Goal: Task Accomplishment & Management: Use online tool/utility

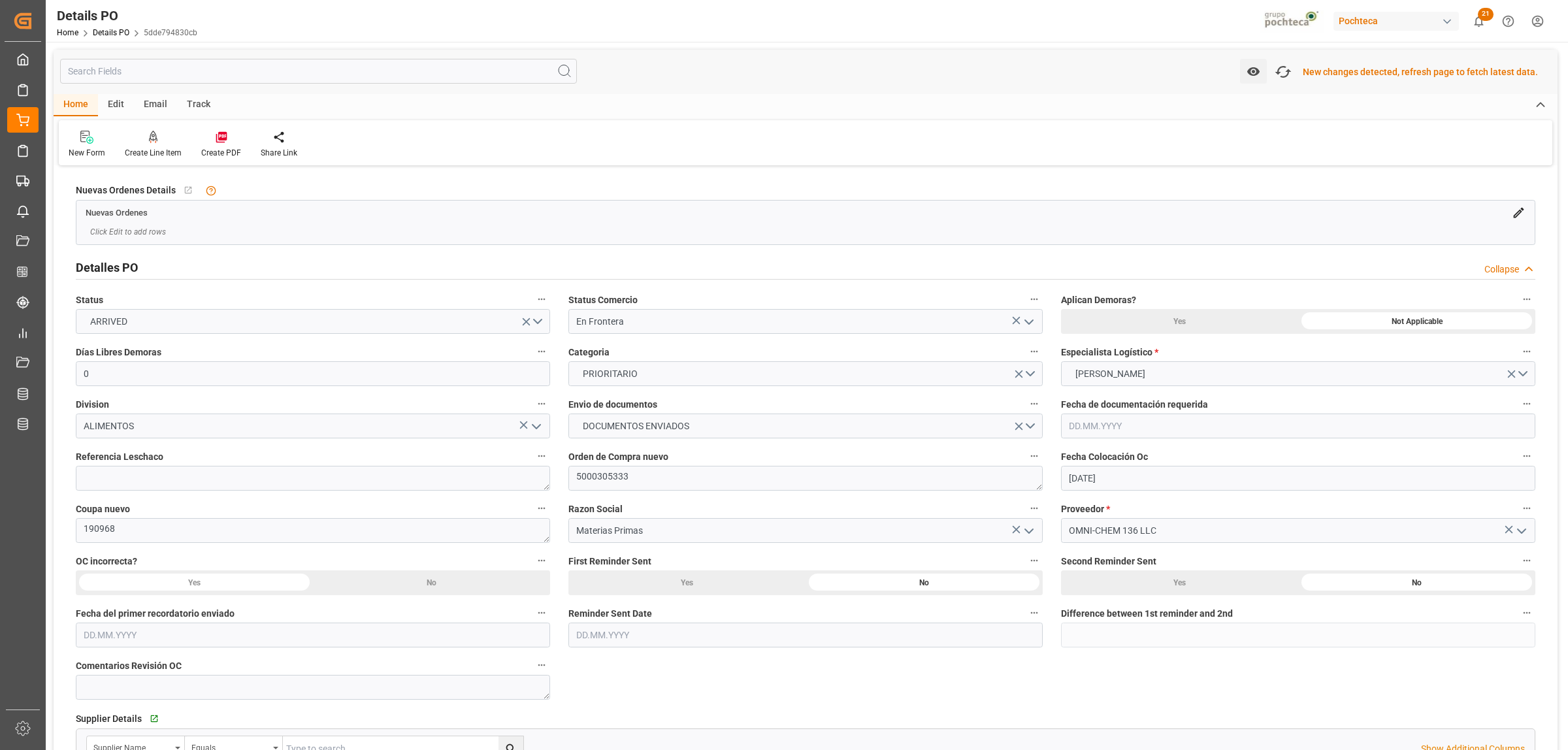
scroll to position [890, 0]
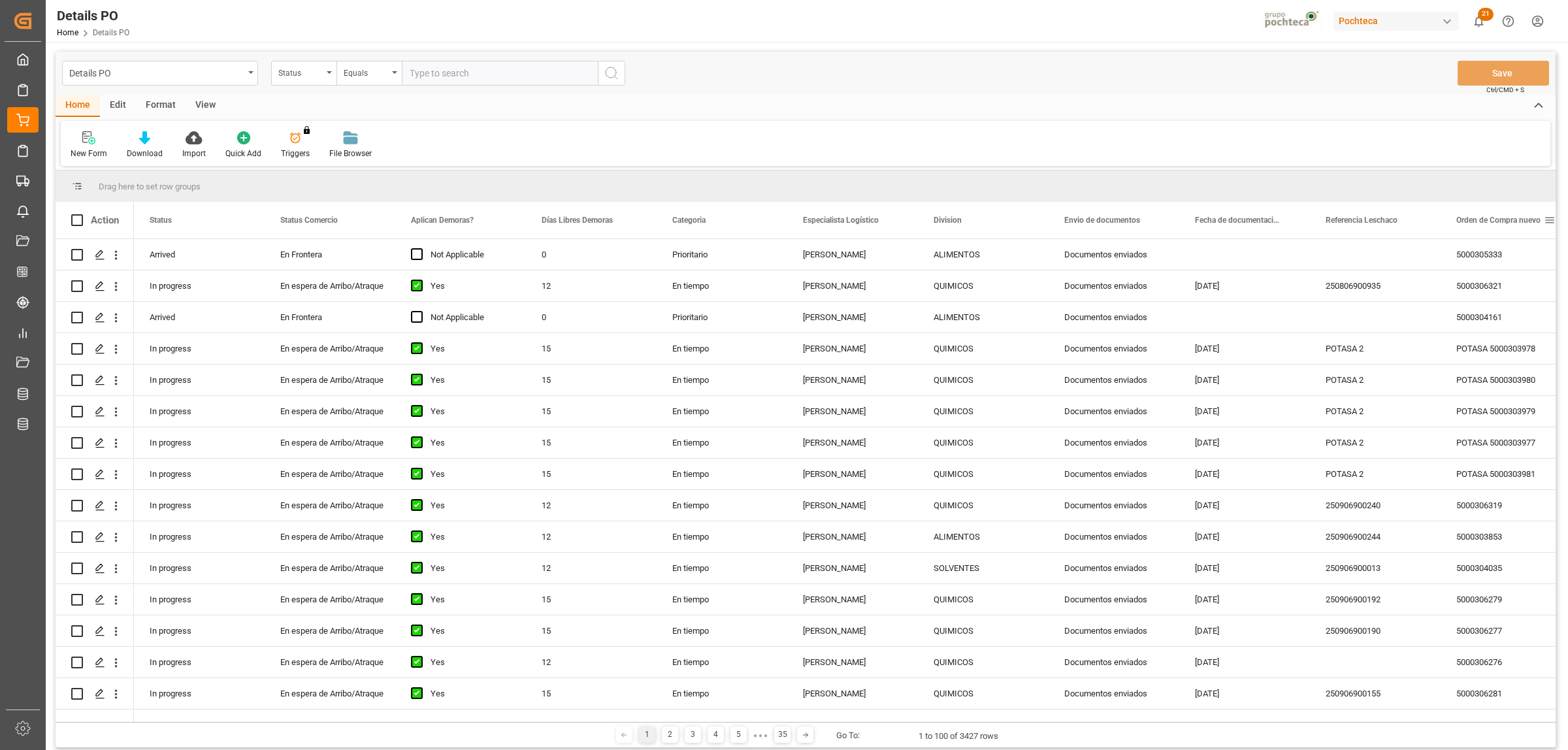
click at [1548, 222] on span at bounding box center [1549, 220] width 12 height 12
click at [1505, 227] on span "filter" at bounding box center [1505, 222] width 12 height 12
type input "5000306339"
click at [1514, 334] on div "Apply Clear" at bounding box center [1484, 331] width 143 height 34
click at [1501, 335] on button "Apply" at bounding box center [1500, 331] width 25 height 13
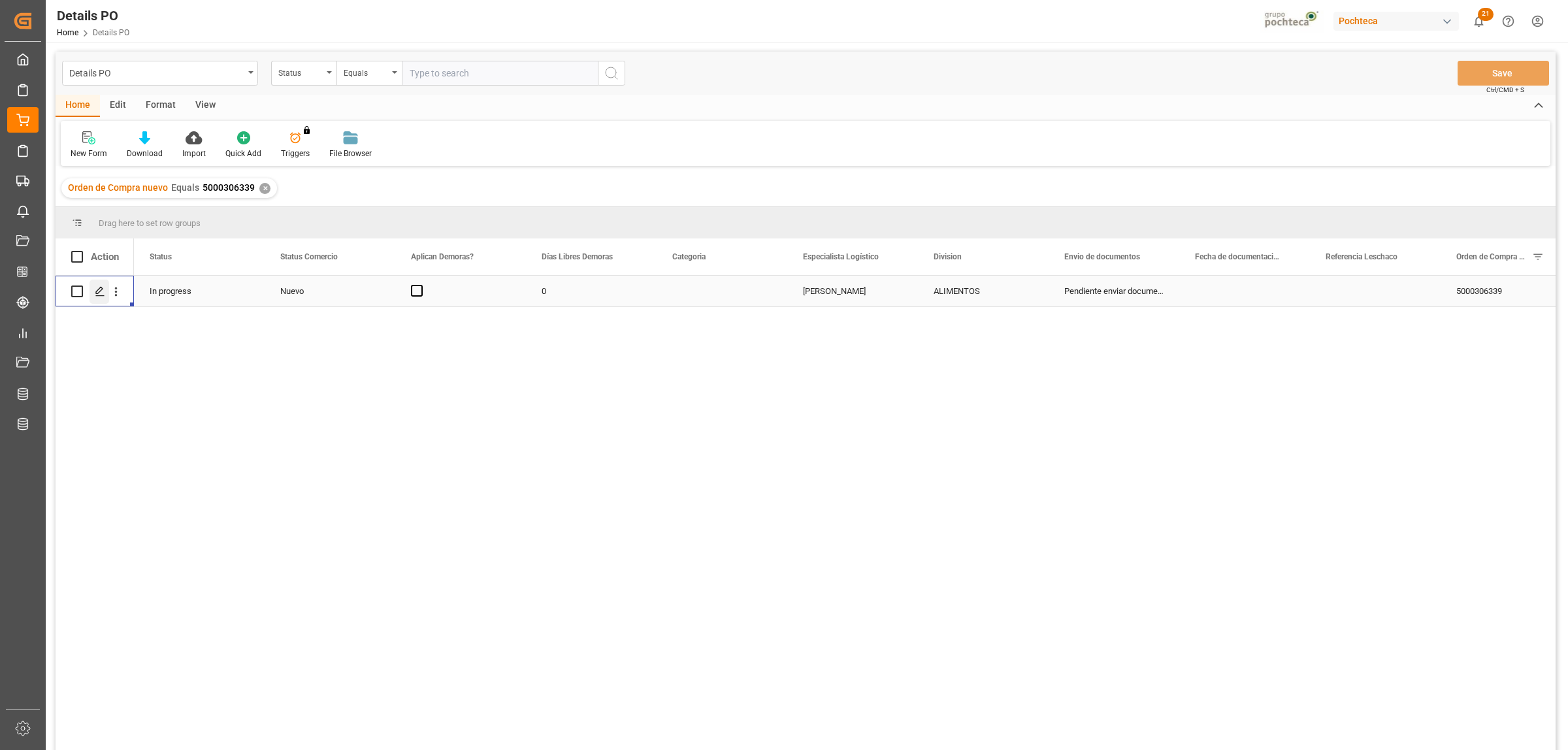
click at [93, 291] on div "Press SPACE to select this row." at bounding box center [100, 291] width 20 height 25
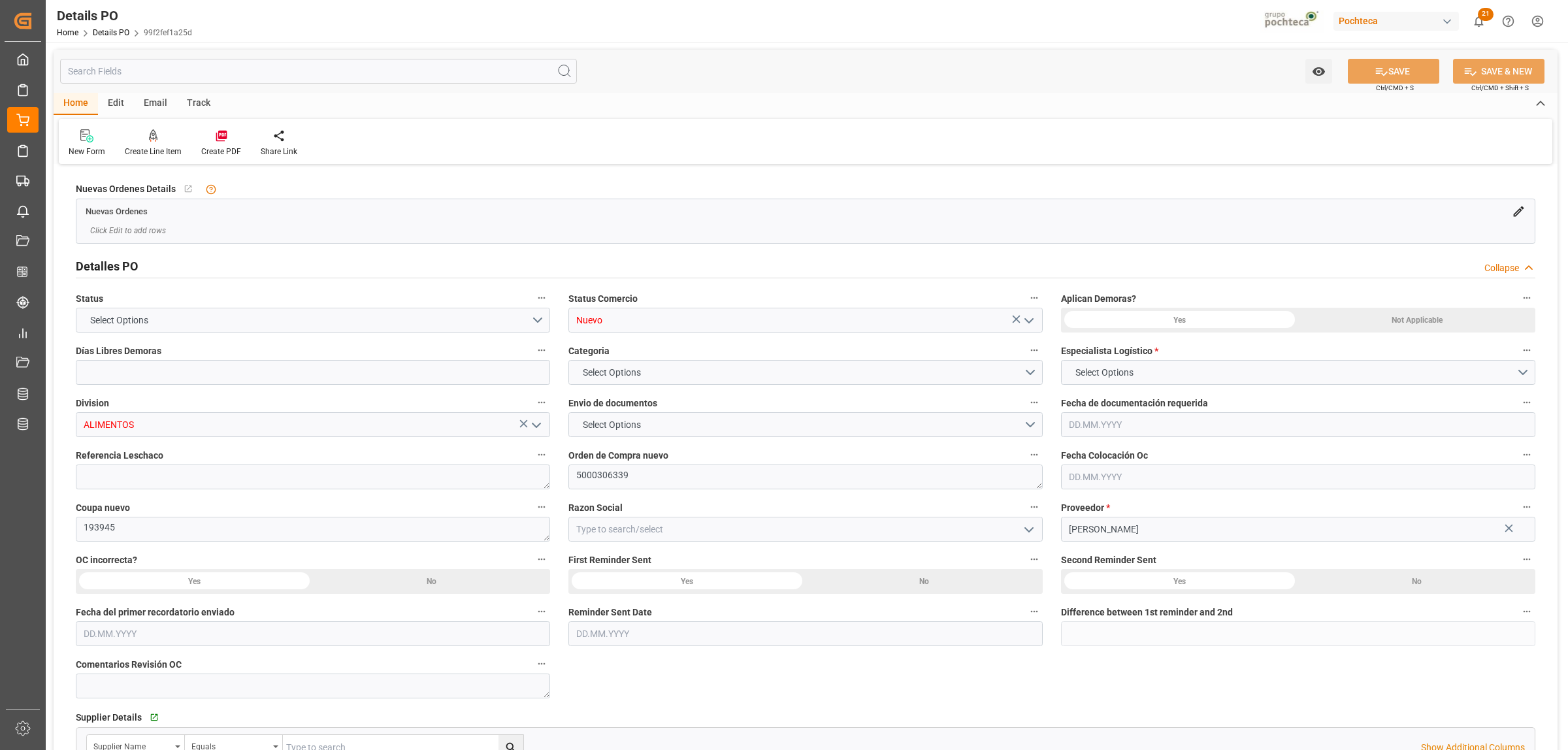
type input "0"
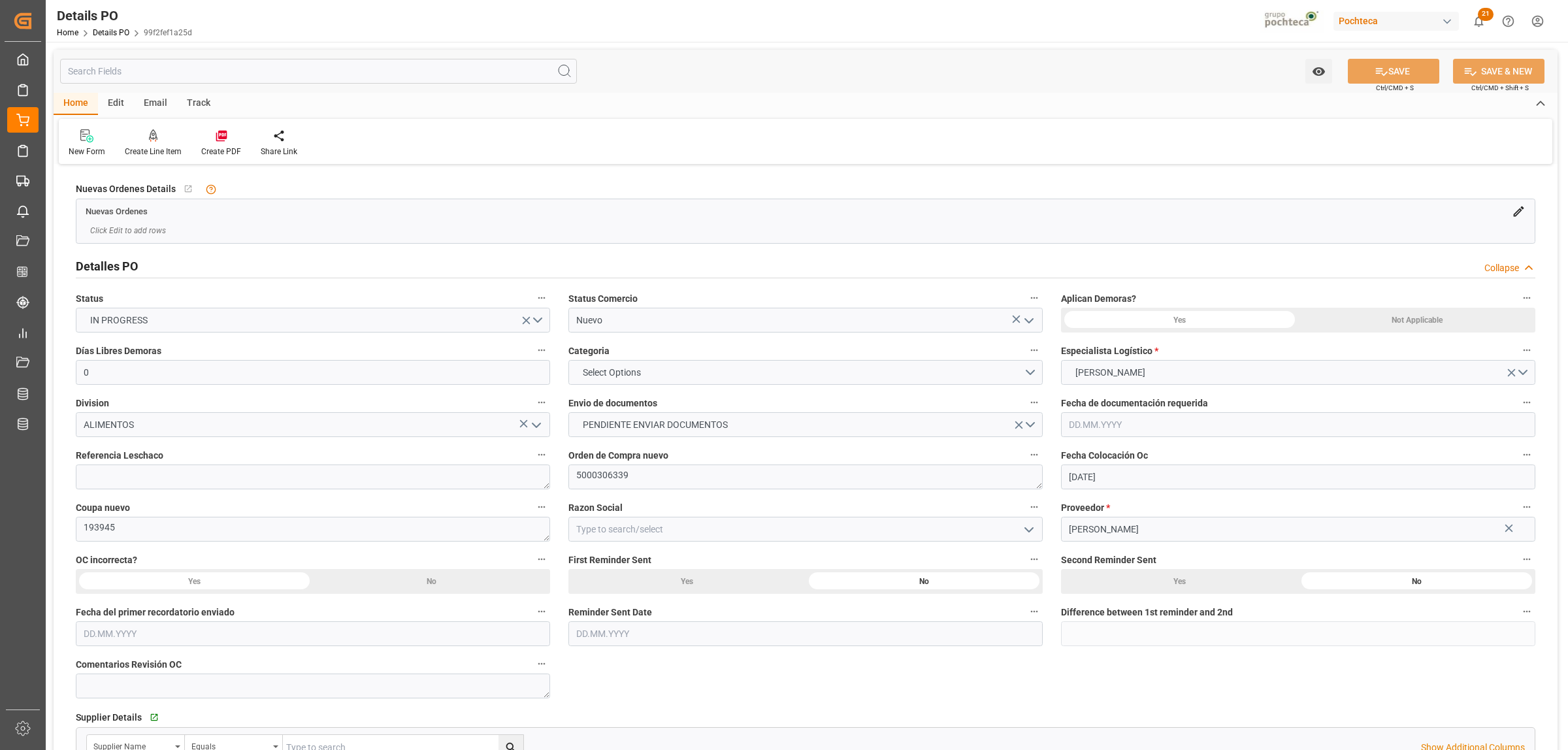
type input "[DATE]"
click at [636, 477] on textarea "5000306339" at bounding box center [805, 477] width 474 height 25
drag, startPoint x: 65, startPoint y: 524, endPoint x: 57, endPoint y: 524, distance: 8.0
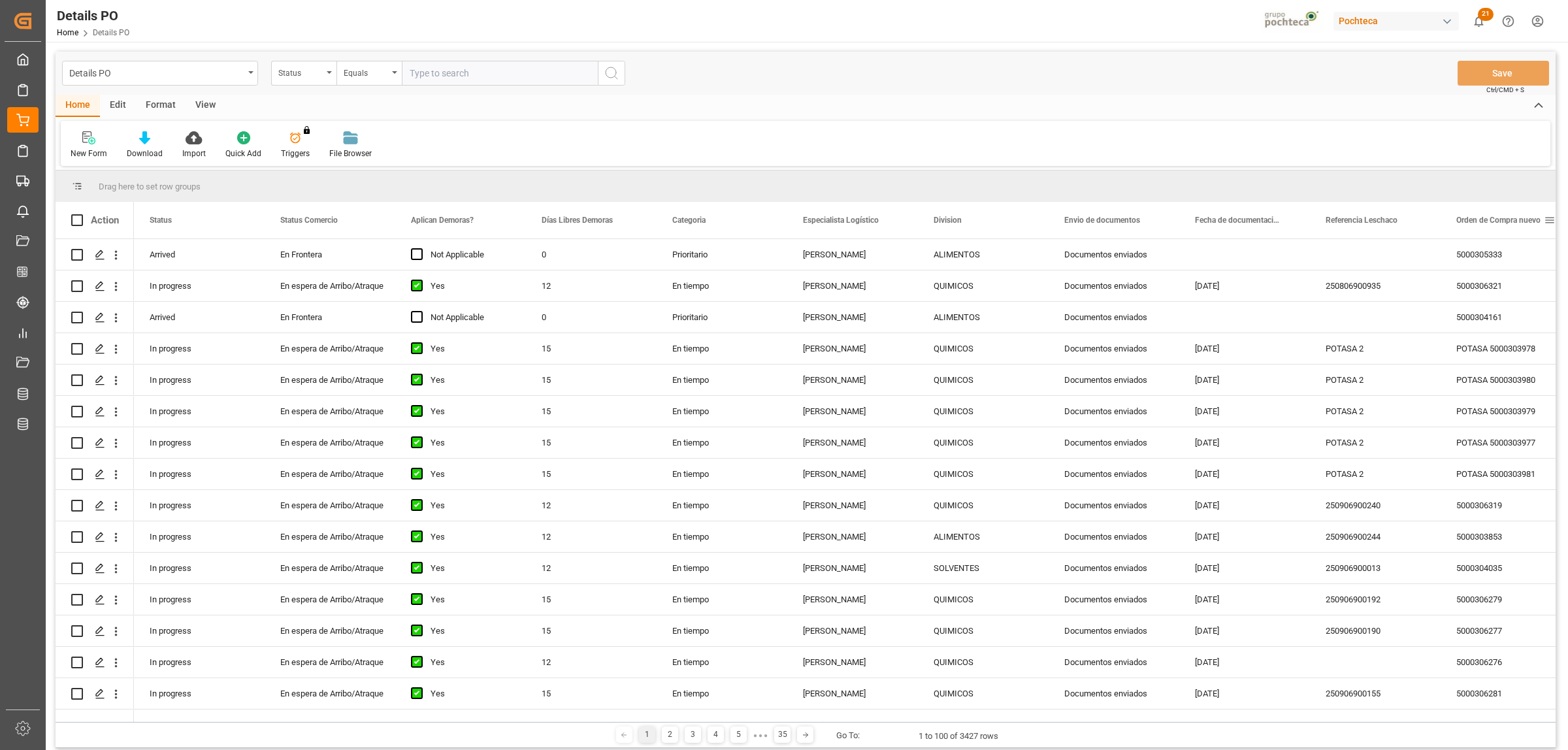
click at [1549, 222] on span at bounding box center [1549, 220] width 12 height 12
click at [1504, 222] on span "filter" at bounding box center [1505, 222] width 12 height 12
type input "5000306326"
click at [1498, 325] on button "Apply" at bounding box center [1500, 331] width 25 height 13
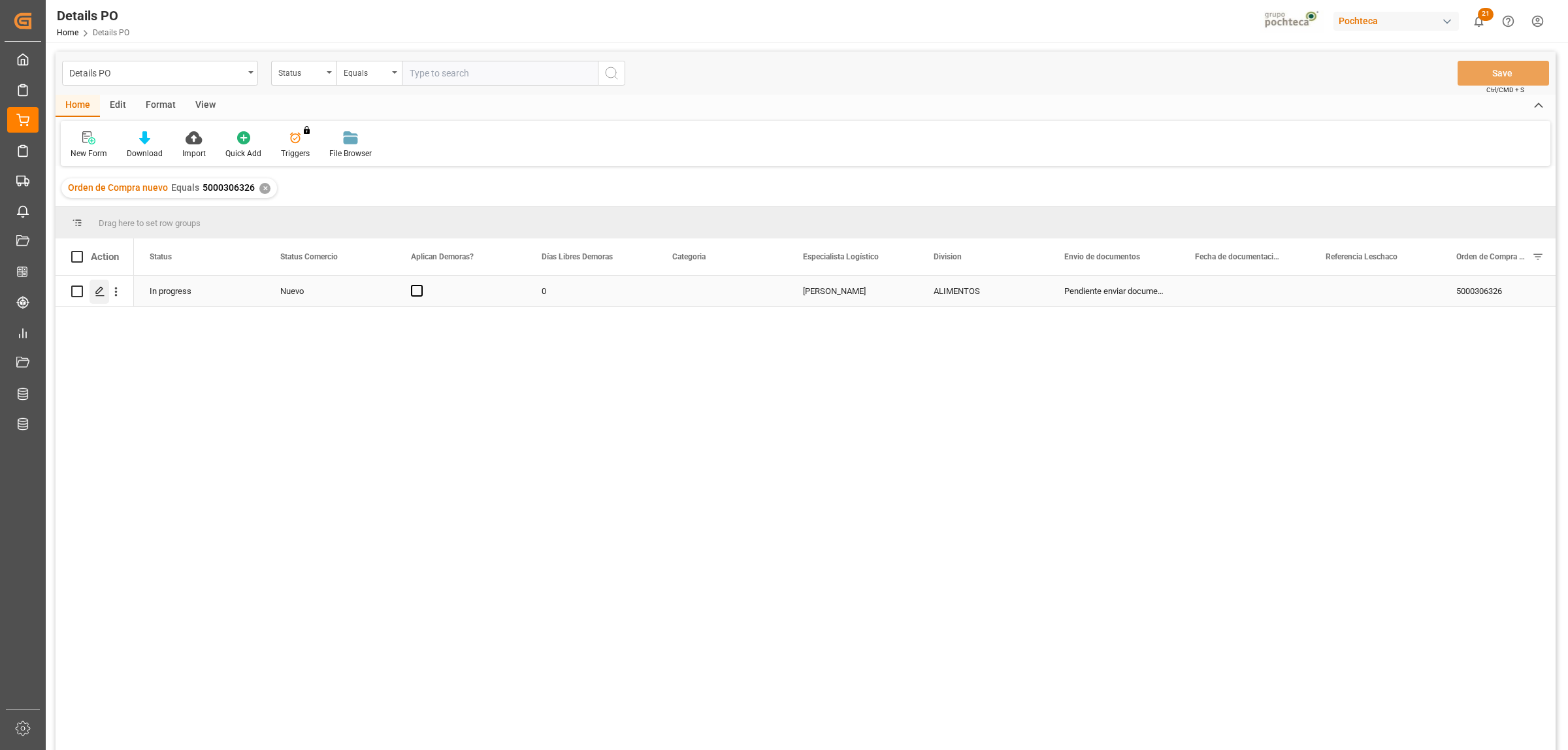
click at [92, 291] on div "Press SPACE to select this row." at bounding box center [100, 291] width 20 height 25
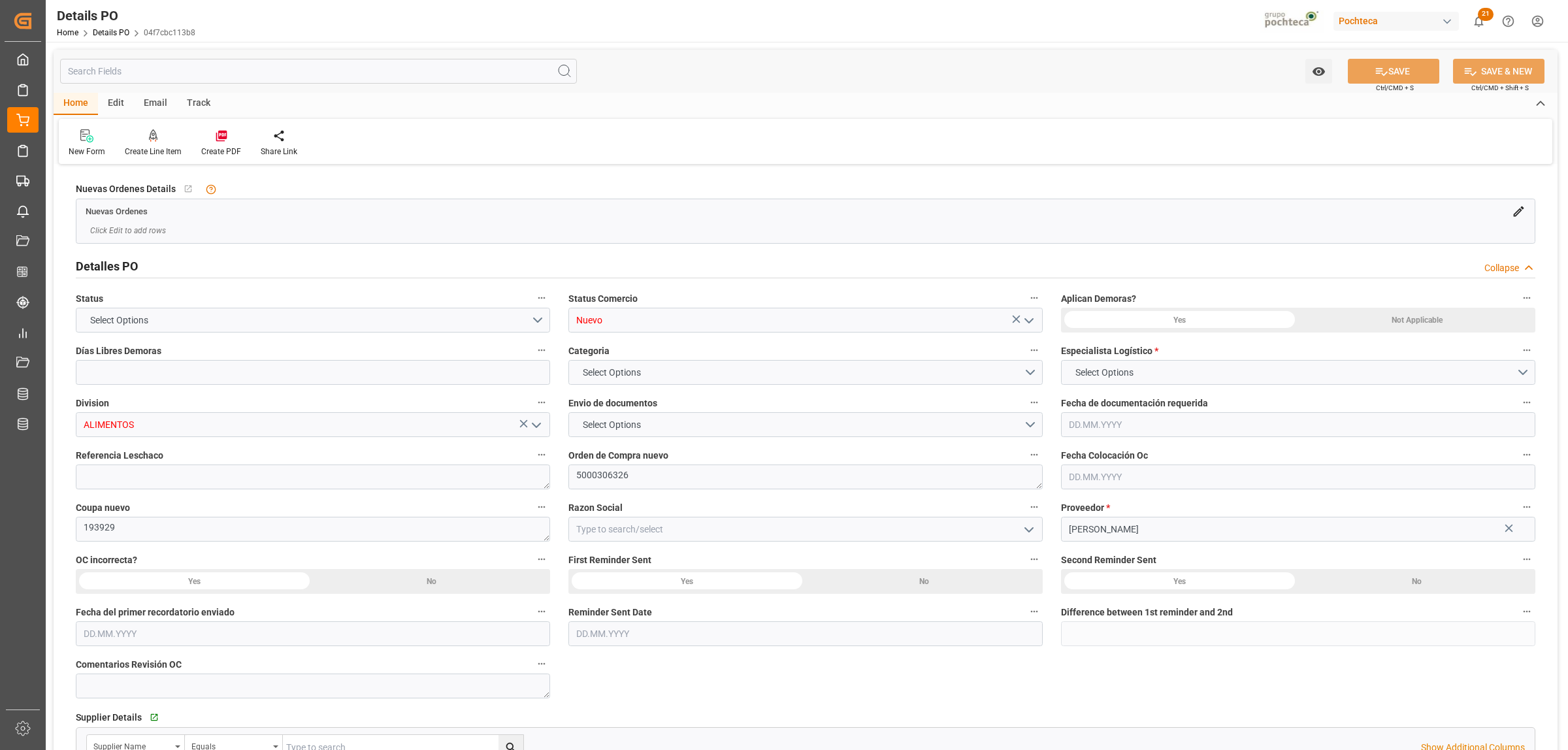
type input "0"
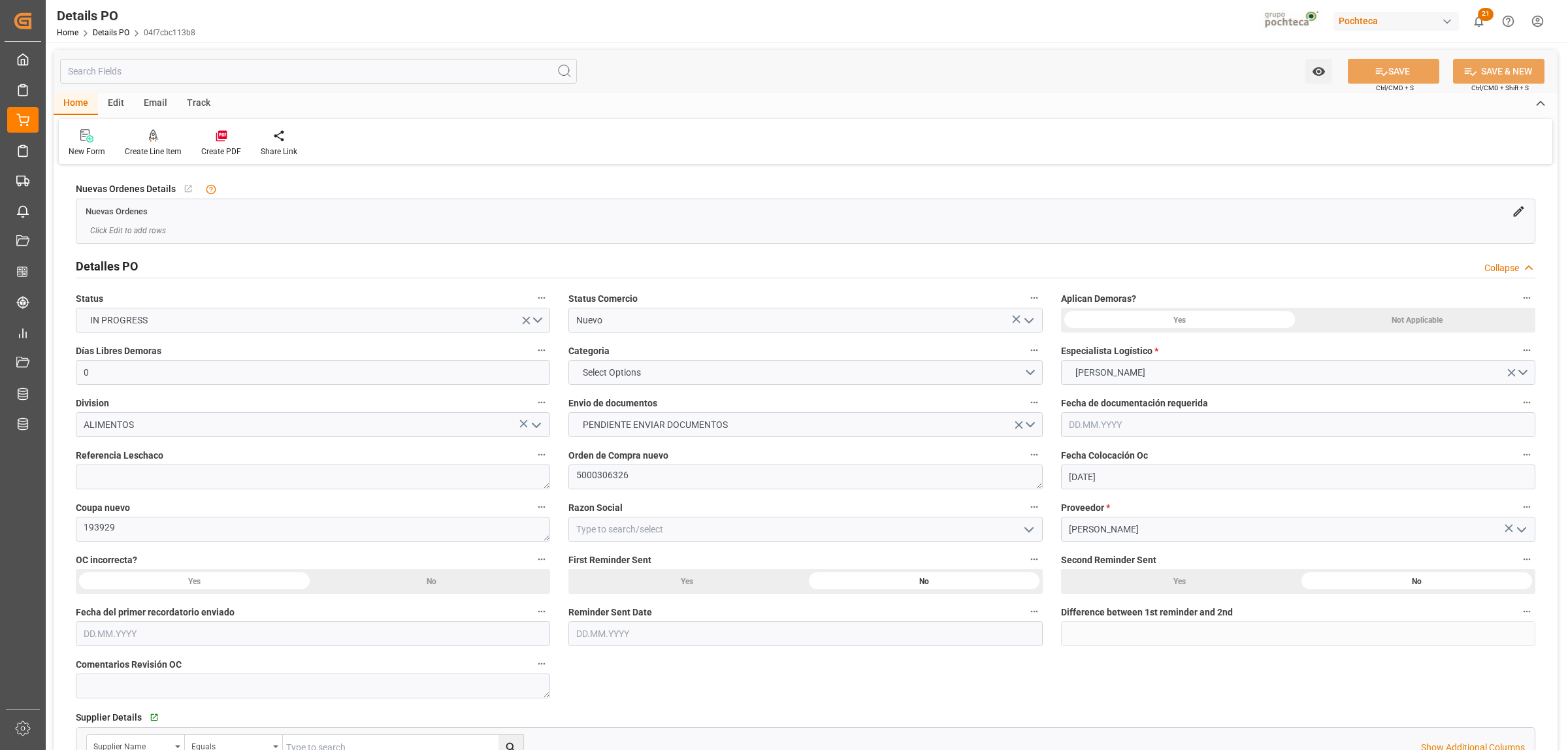
type input "[DATE]"
drag, startPoint x: 118, startPoint y: 528, endPoint x: 77, endPoint y: 528, distance: 41.0
click at [77, 528] on textarea "193929" at bounding box center [312, 528] width 474 height 25
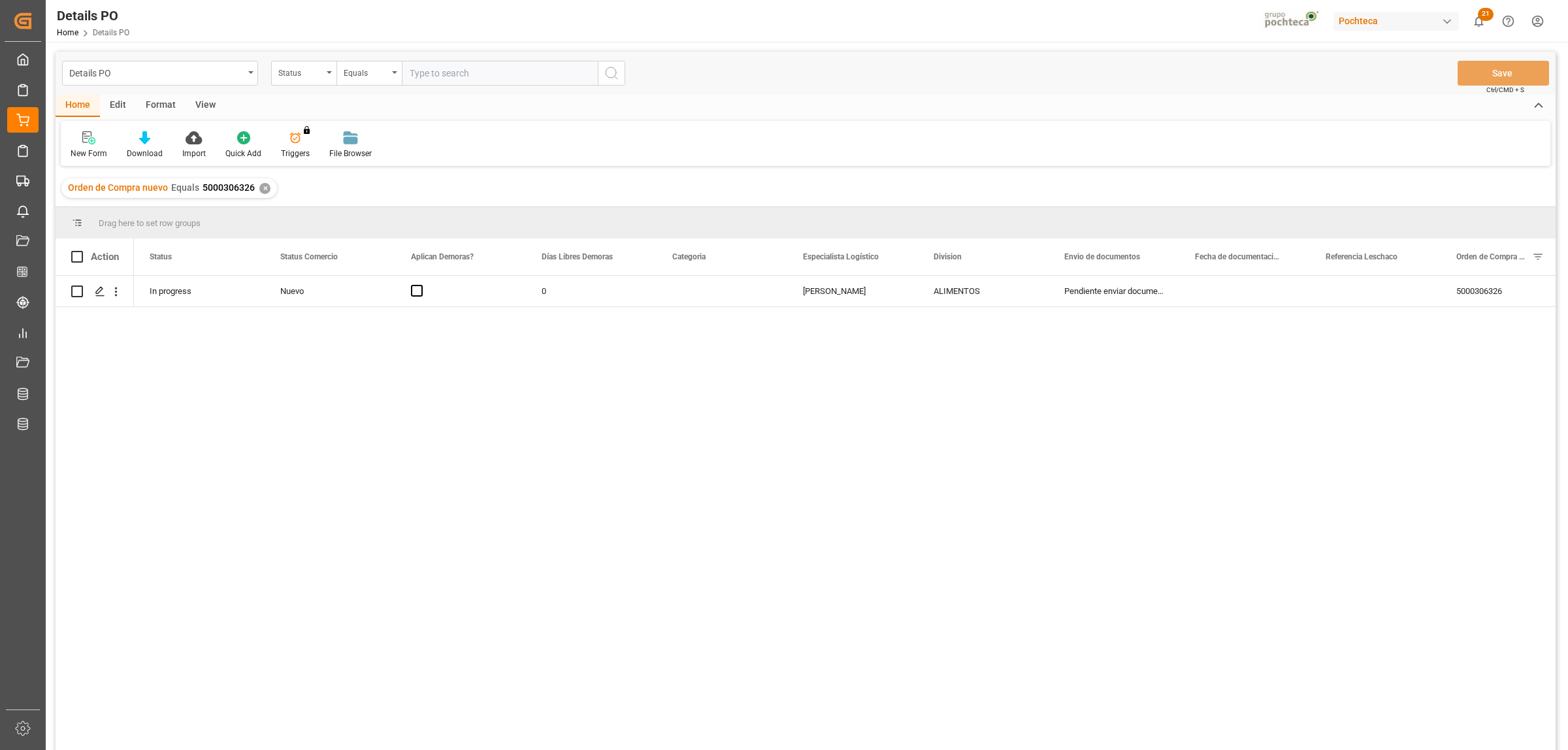
click at [262, 190] on div "✕" at bounding box center [265, 188] width 11 height 11
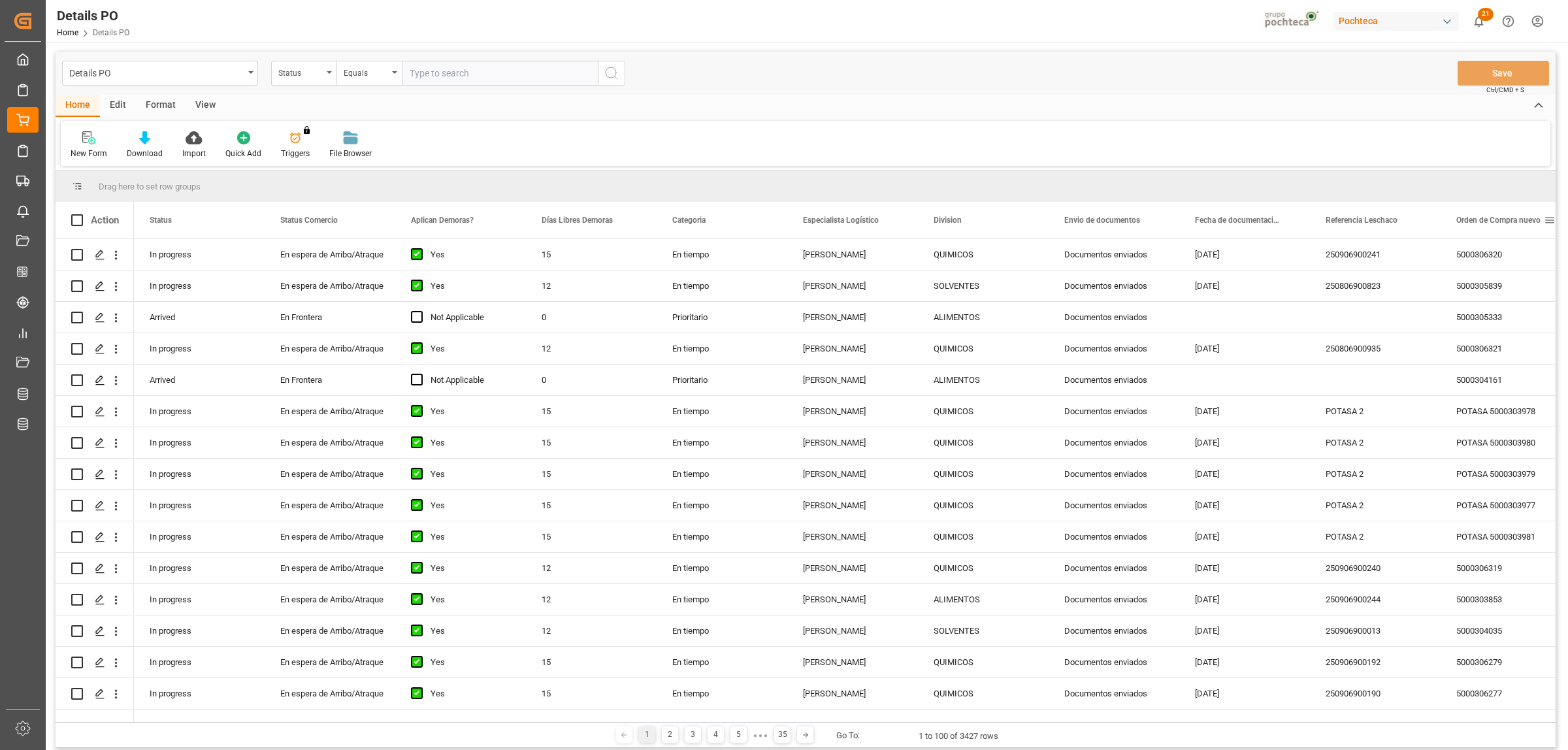
click at [1546, 220] on span at bounding box center [1549, 220] width 12 height 12
click at [1510, 222] on span "filter" at bounding box center [1505, 222] width 12 height 12
type input "5000306344"
click at [1495, 327] on button "Apply" at bounding box center [1500, 331] width 25 height 13
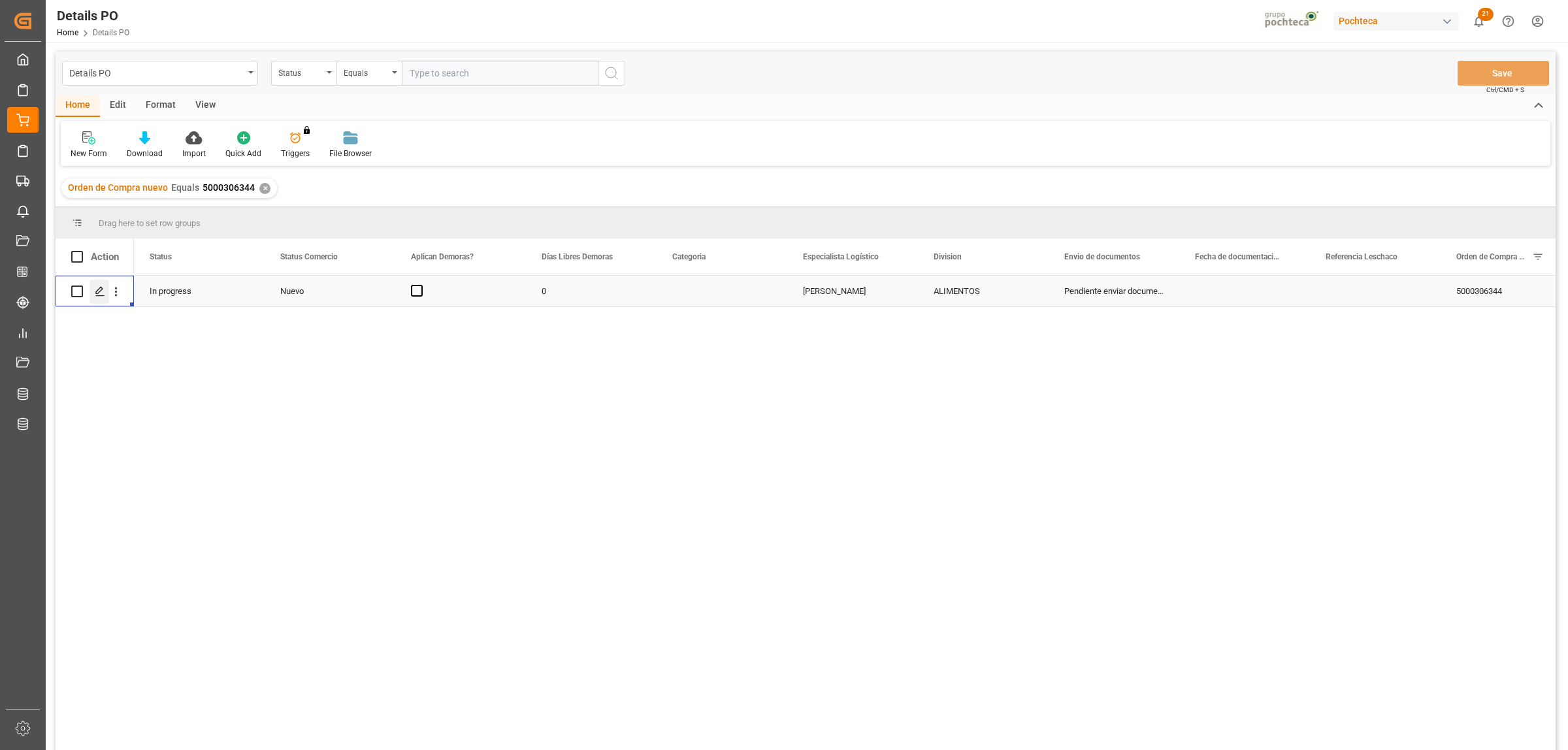
click at [102, 296] on icon "Press SPACE to select this row." at bounding box center [100, 291] width 11 height 11
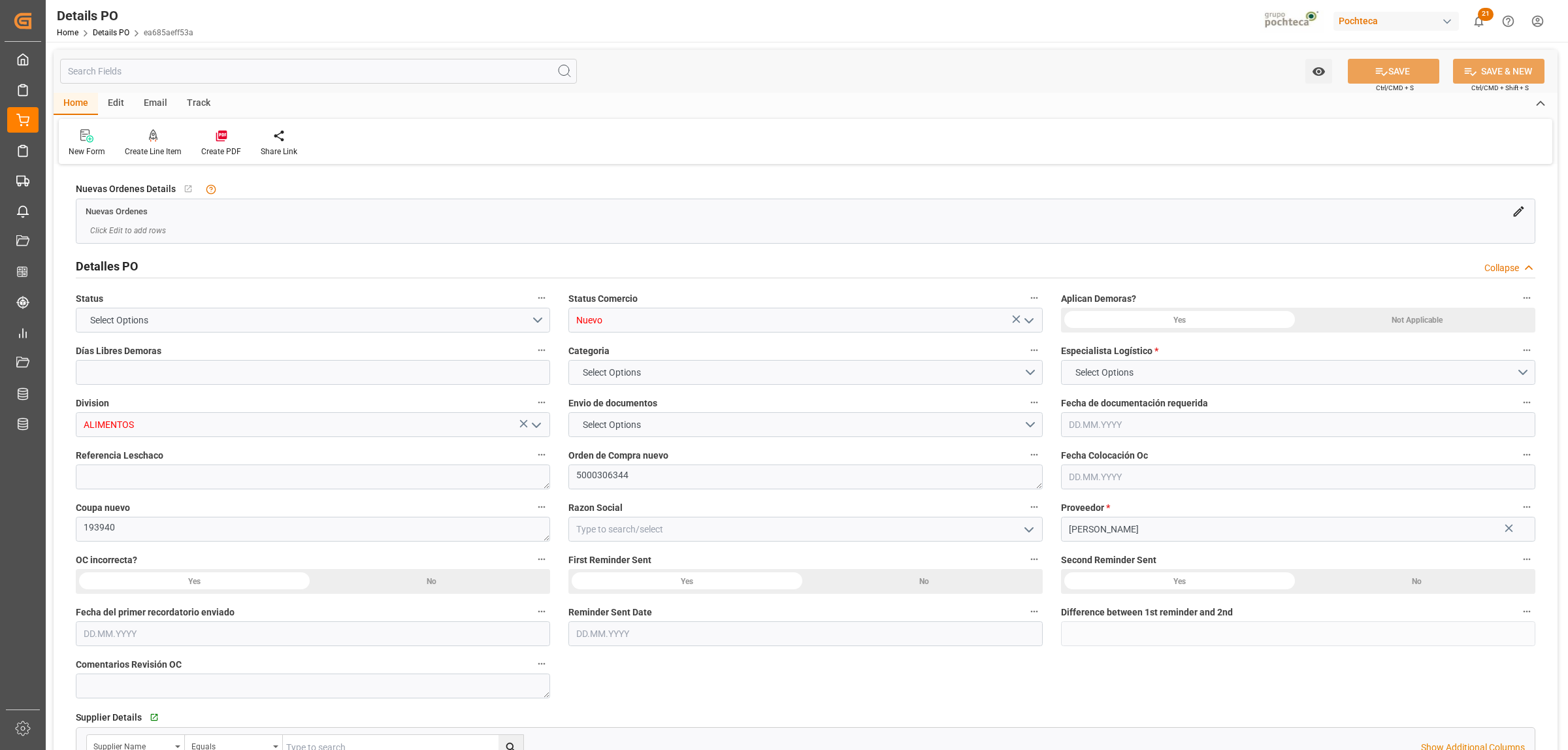
type input "0"
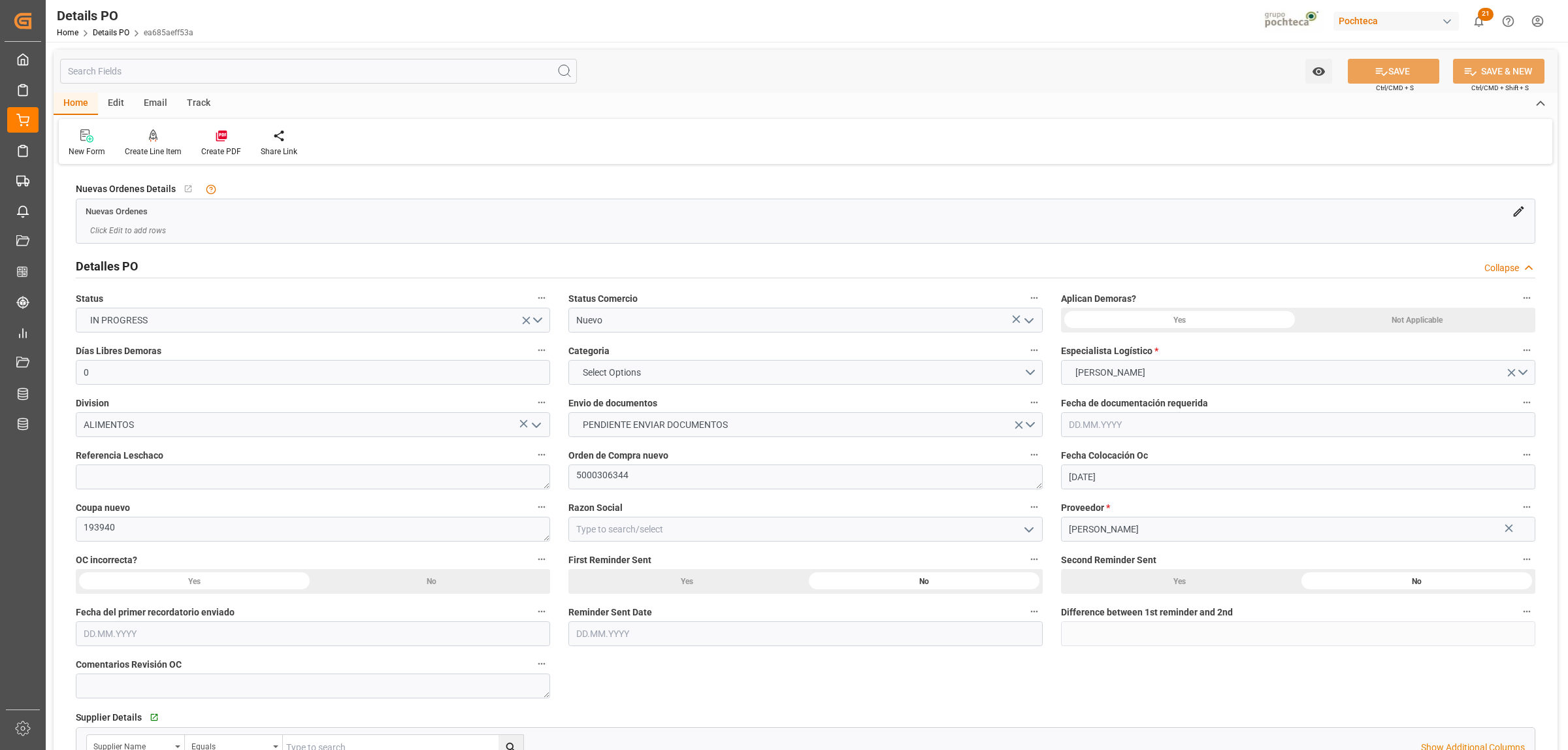
type input "[DATE]"
drag, startPoint x: 126, startPoint y: 530, endPoint x: 79, endPoint y: 530, distance: 47.0
click at [79, 530] on textarea "193940" at bounding box center [312, 528] width 474 height 25
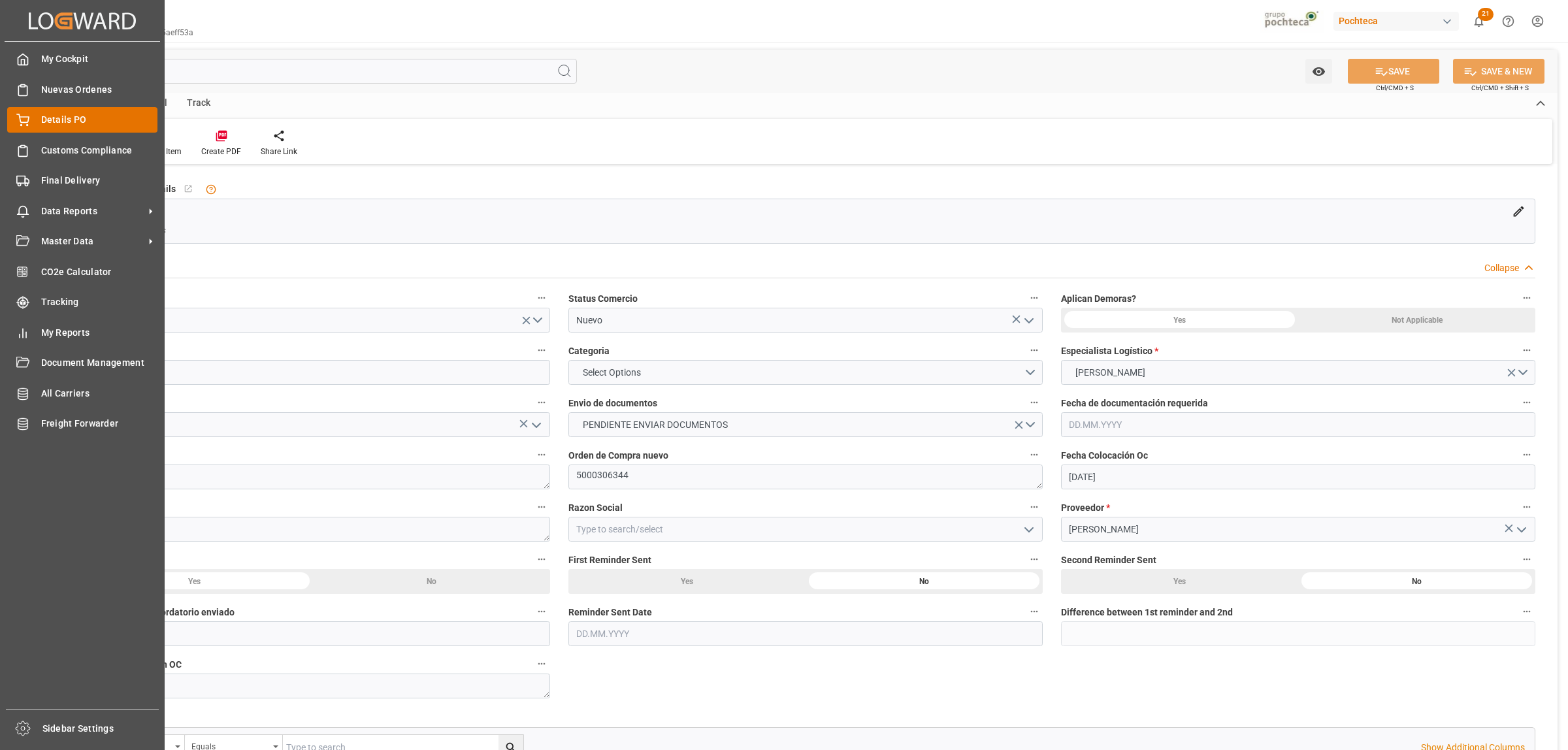
click at [74, 119] on span "Details PO" at bounding box center [99, 119] width 117 height 14
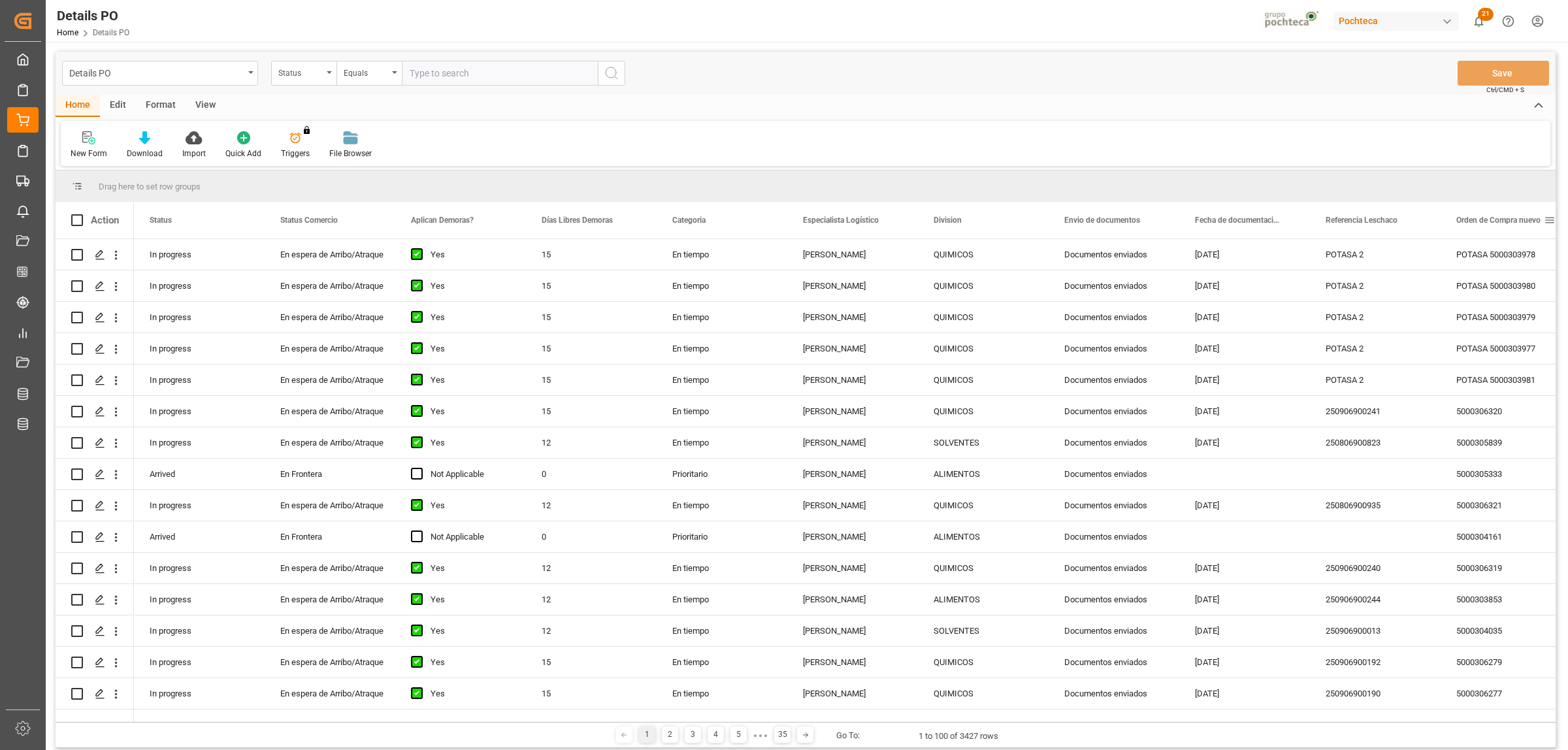
click at [1548, 221] on span at bounding box center [1549, 220] width 12 height 12
click at [1503, 223] on span "filter" at bounding box center [1505, 222] width 12 height 12
type input "5000306335"
click at [1499, 331] on button "Apply" at bounding box center [1500, 331] width 25 height 13
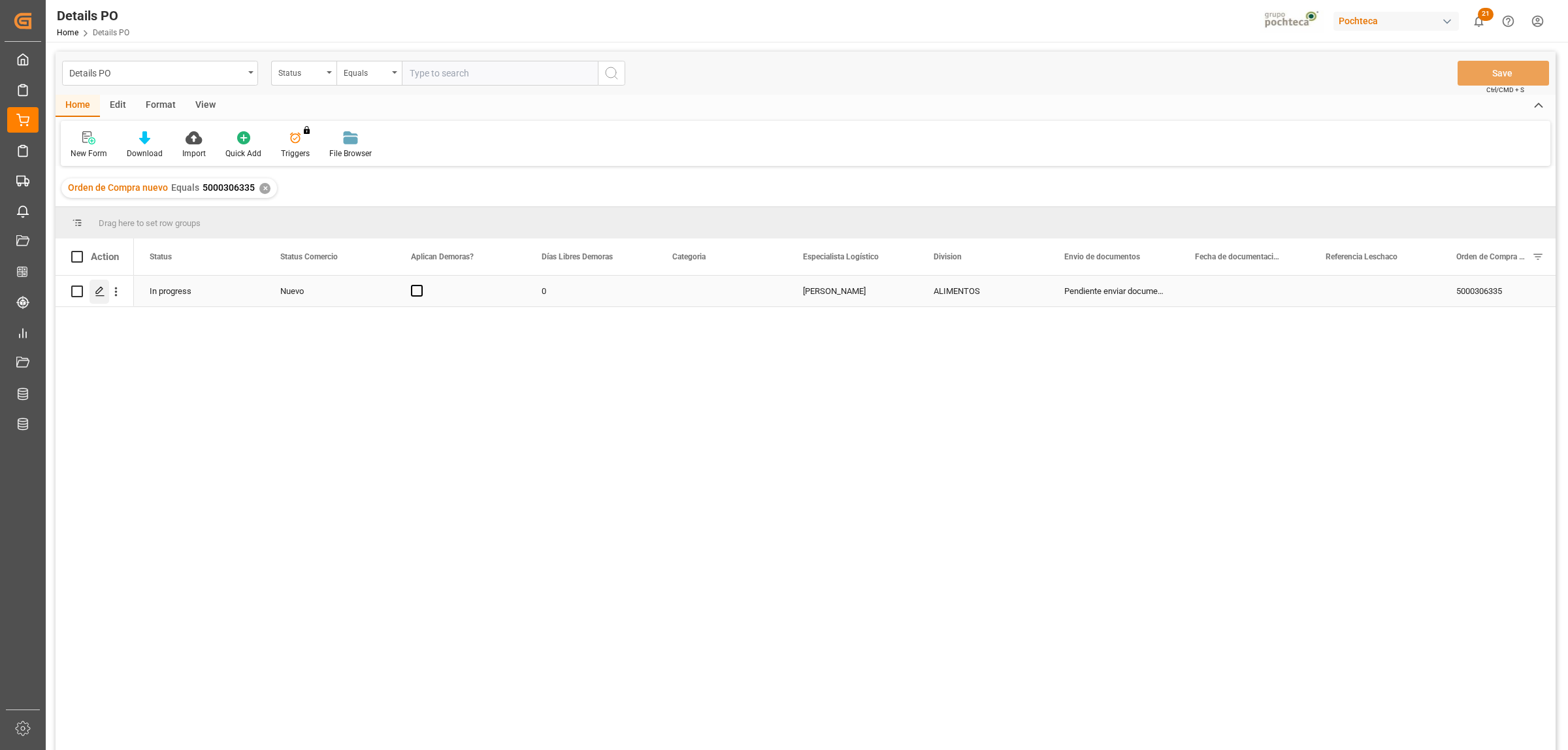
click at [102, 294] on icon "Press SPACE to select this row." at bounding box center [100, 291] width 11 height 11
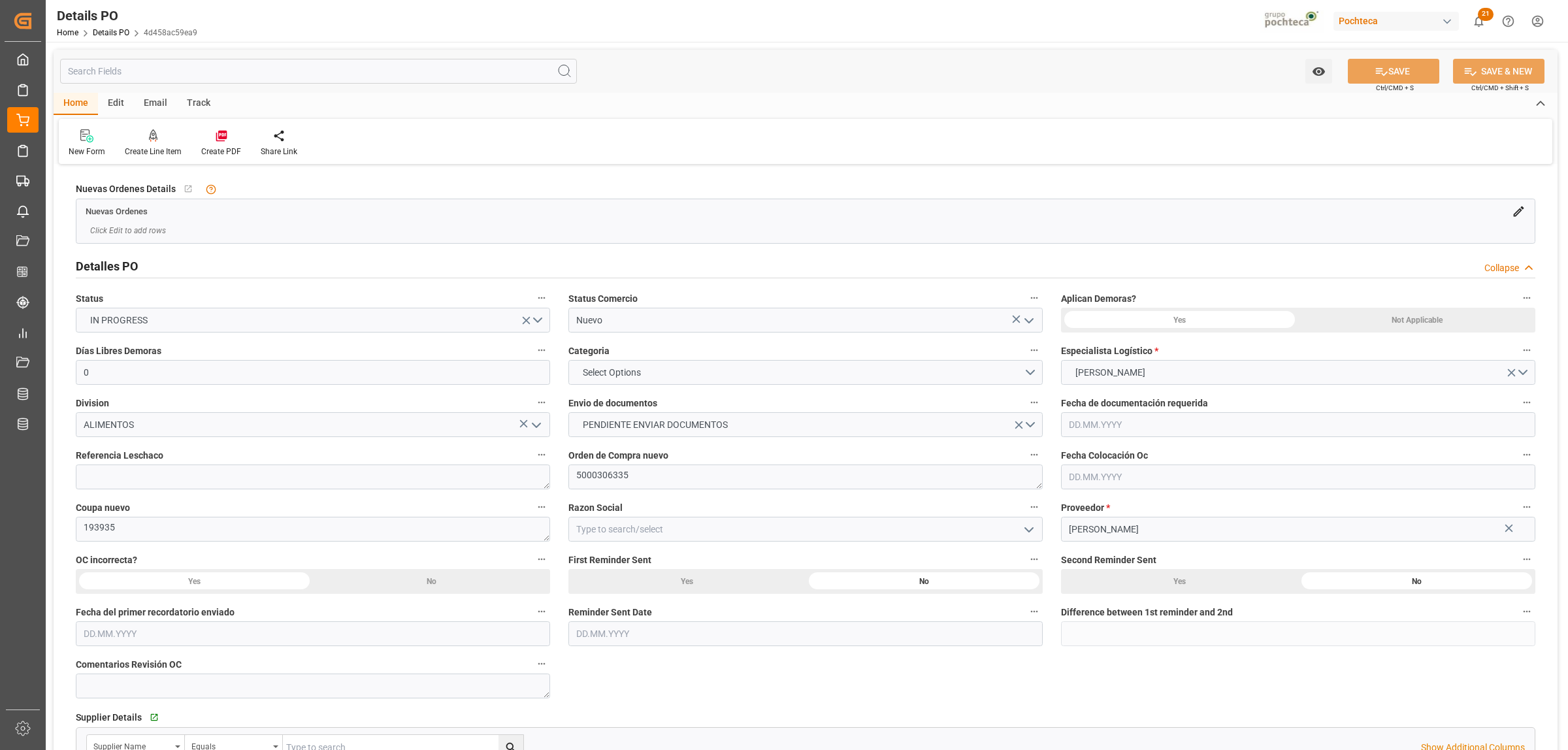
type input "0"
type input "[DATE]"
drag, startPoint x: 132, startPoint y: 529, endPoint x: 71, endPoint y: 528, distance: 61.0
click at [72, 528] on div "Coupa nuevo 193935" at bounding box center [312, 520] width 492 height 53
drag, startPoint x: 635, startPoint y: 474, endPoint x: 573, endPoint y: 472, distance: 62.0
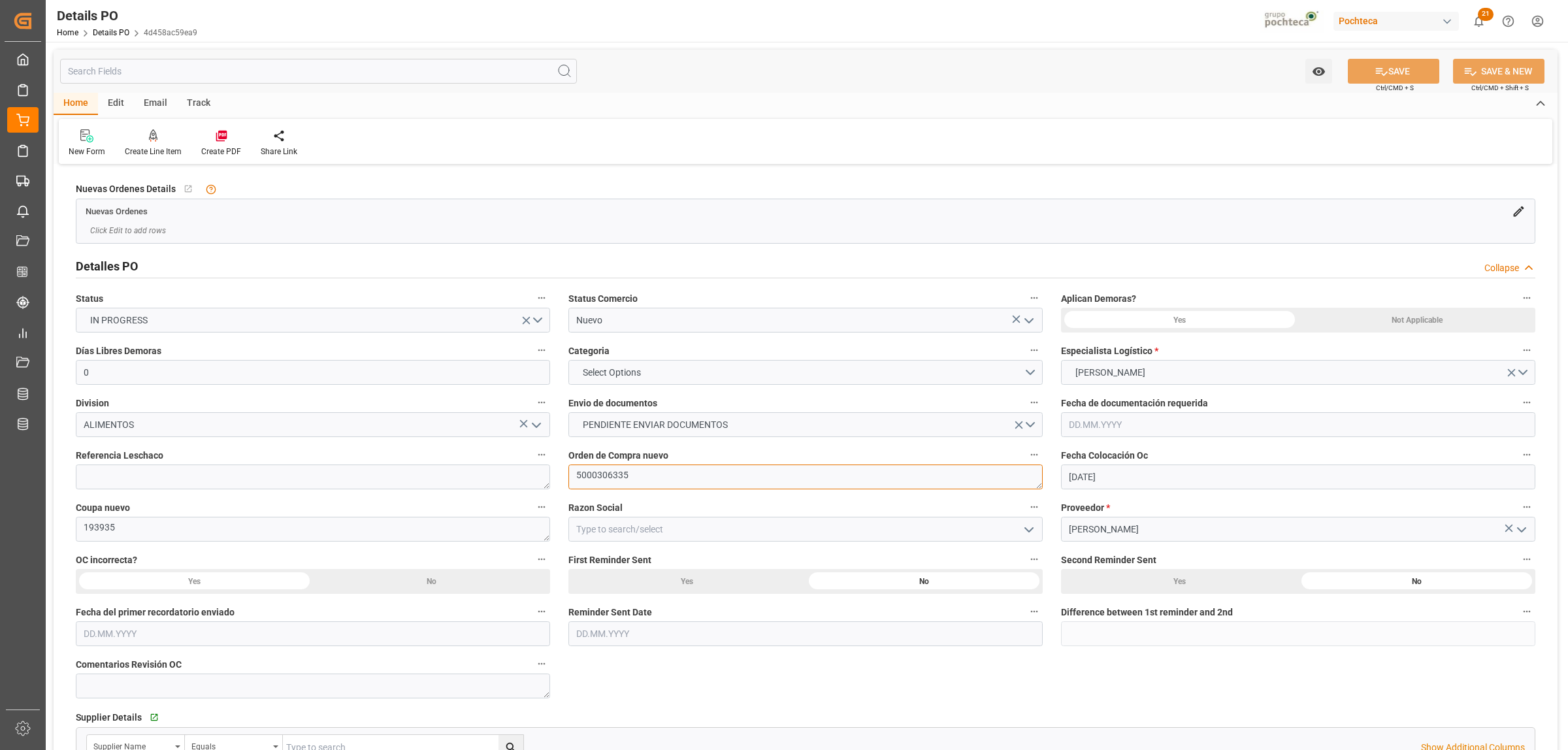
click at [575, 474] on textarea "5000306335" at bounding box center [805, 477] width 474 height 25
drag, startPoint x: 104, startPoint y: 528, endPoint x: 83, endPoint y: 527, distance: 21.0
click at [83, 527] on textarea "193935" at bounding box center [312, 528] width 474 height 25
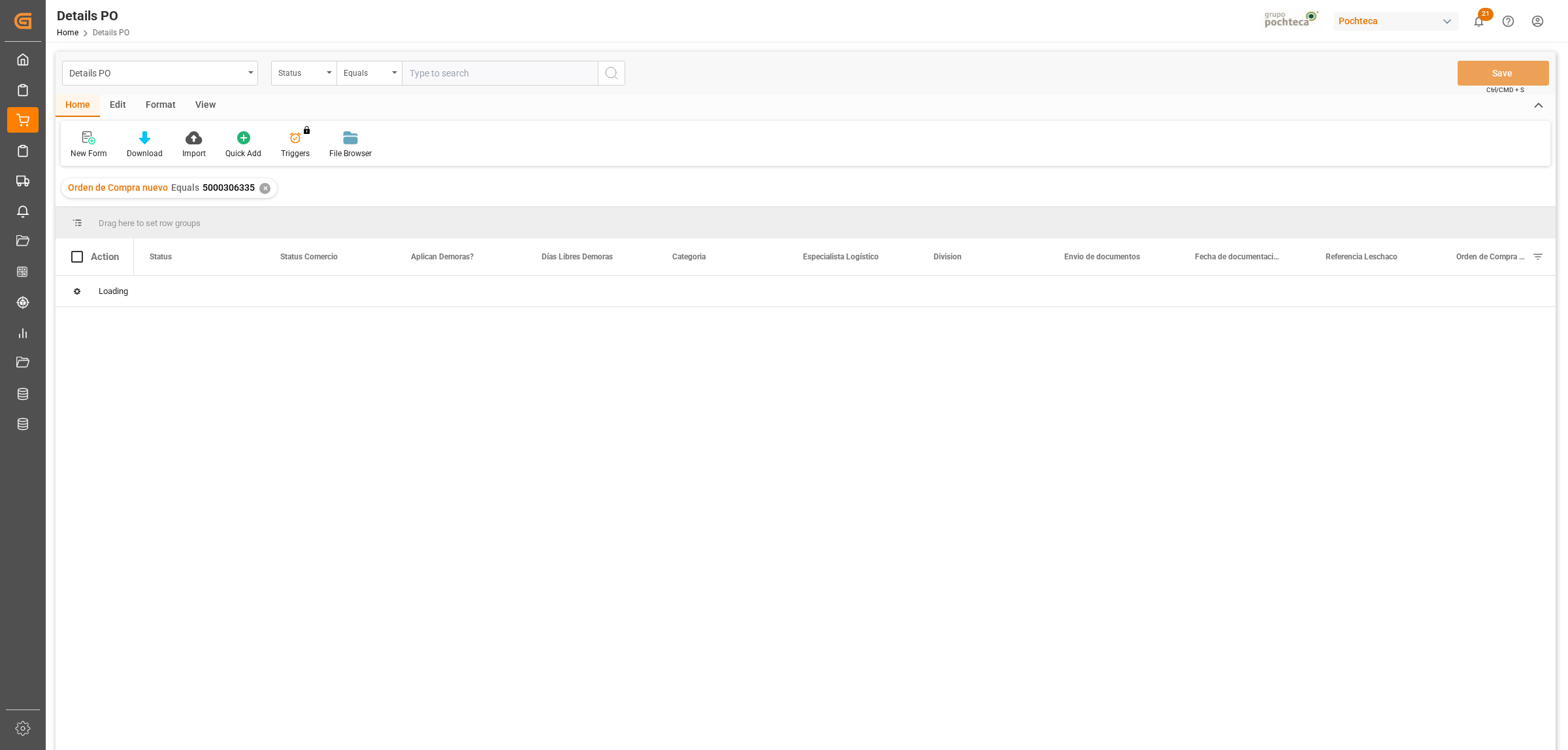
click at [263, 190] on div "✕" at bounding box center [265, 188] width 11 height 11
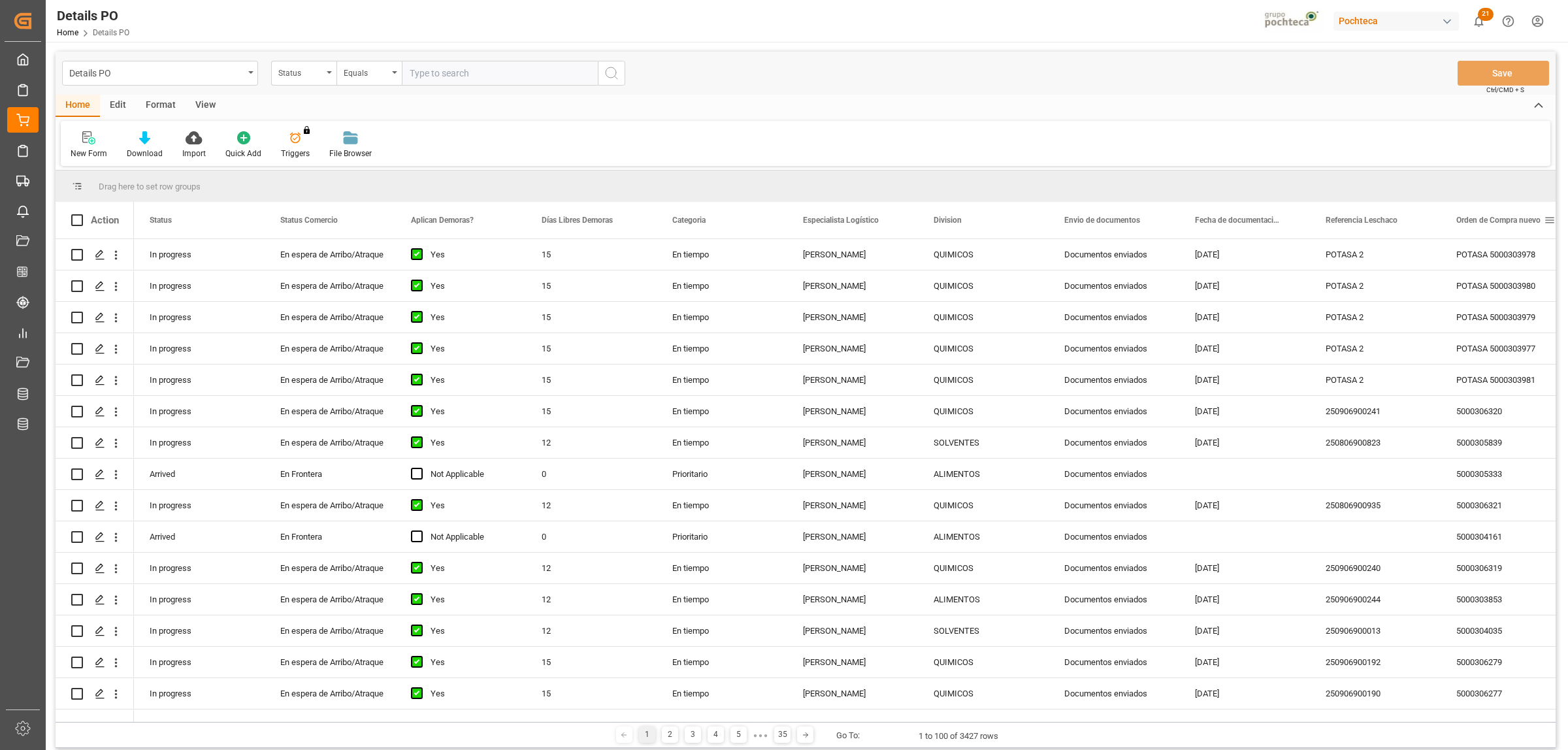
click at [1548, 219] on span at bounding box center [1549, 220] width 12 height 12
click at [1514, 224] on span "filter" at bounding box center [1505, 222] width 63 height 24
type input "5000306332"
click at [1505, 331] on button "Apply" at bounding box center [1500, 331] width 25 height 13
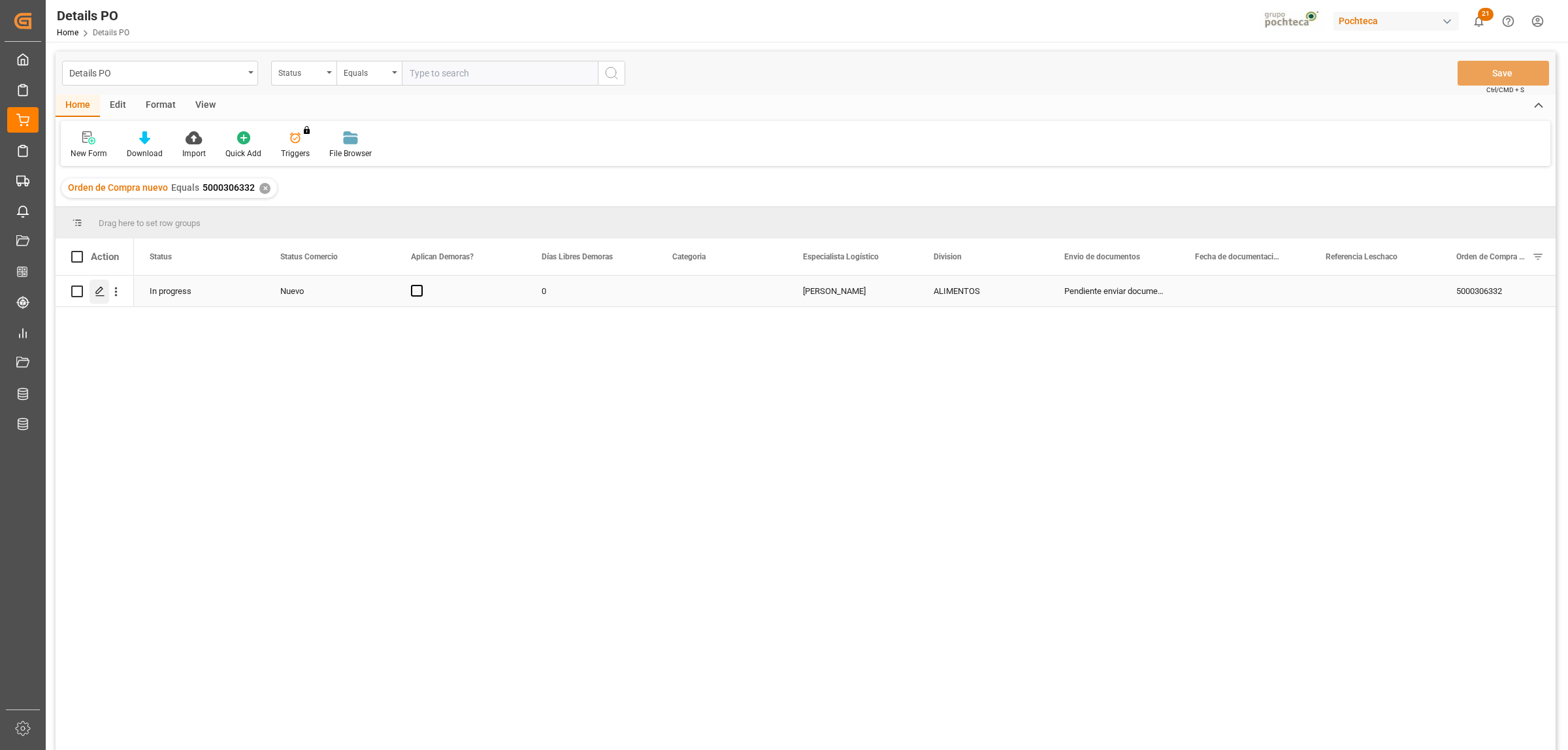
click at [96, 286] on icon "Press SPACE to select this row." at bounding box center [100, 291] width 11 height 11
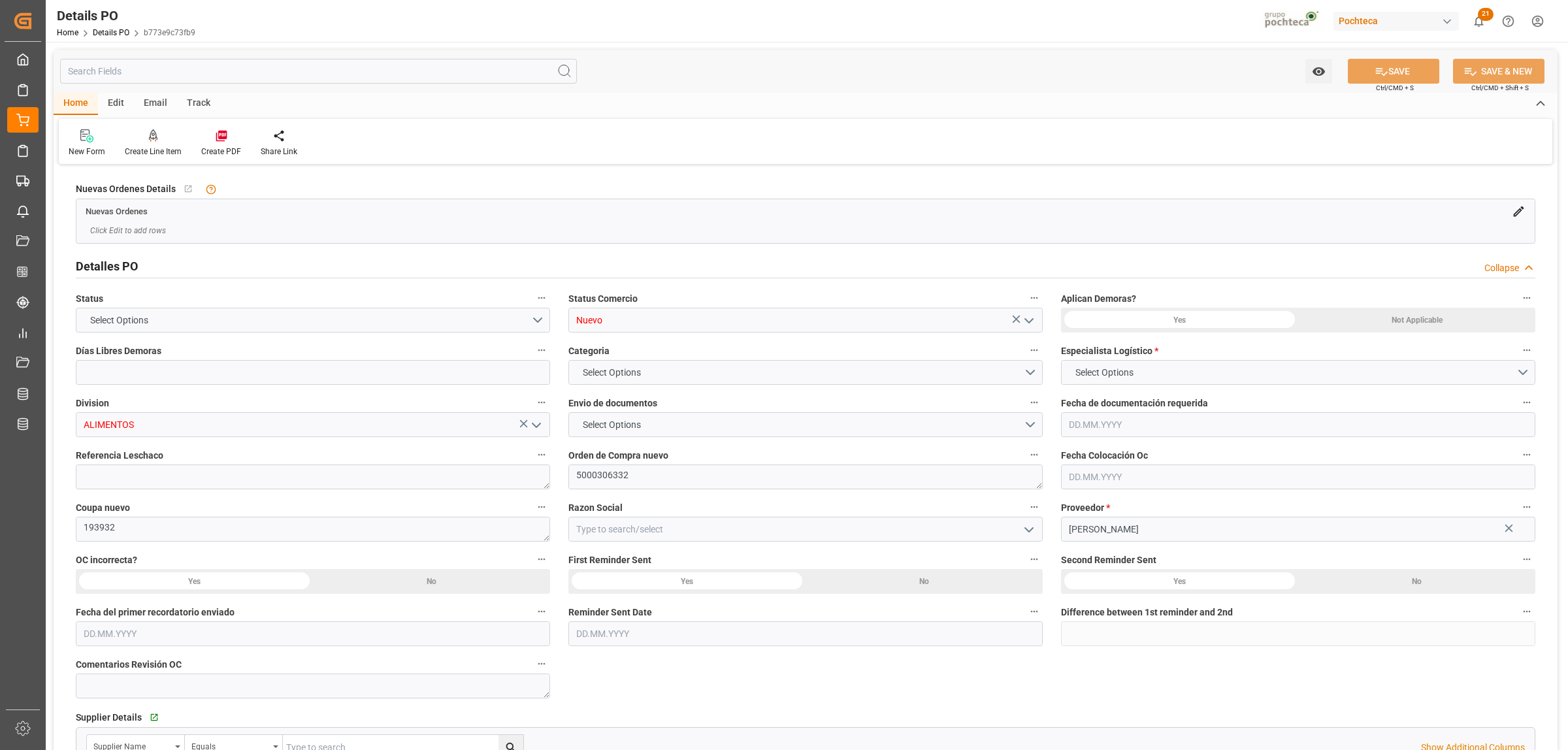
type input "0"
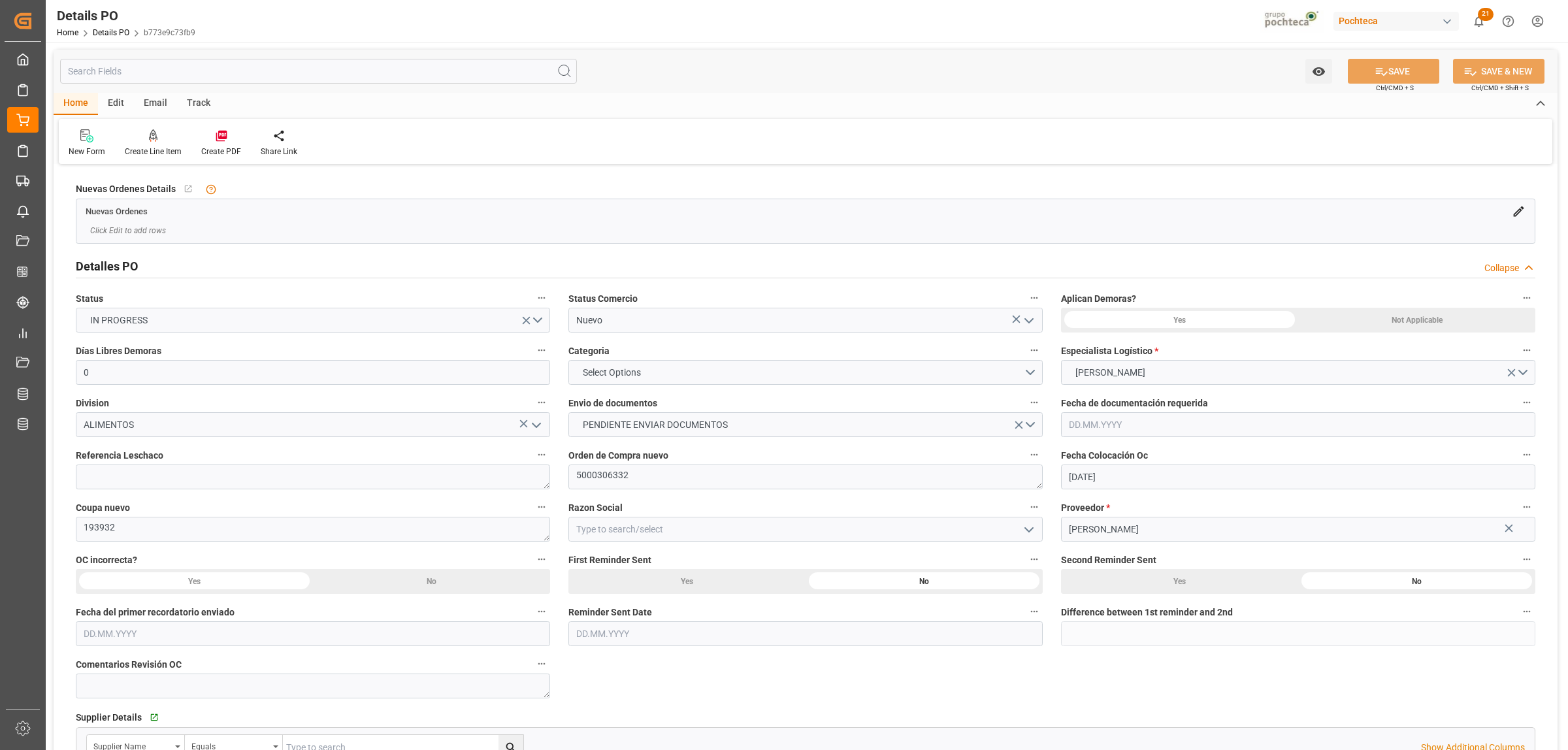
type input "[DATE]"
drag, startPoint x: 626, startPoint y: 480, endPoint x: 563, endPoint y: 484, distance: 63.1
click at [563, 484] on div "Orden de Compra nuevo 5000306332" at bounding box center [805, 468] width 492 height 53
drag, startPoint x: 123, startPoint y: 530, endPoint x: 82, endPoint y: 529, distance: 41.0
click at [82, 529] on textarea "193932" at bounding box center [312, 528] width 474 height 25
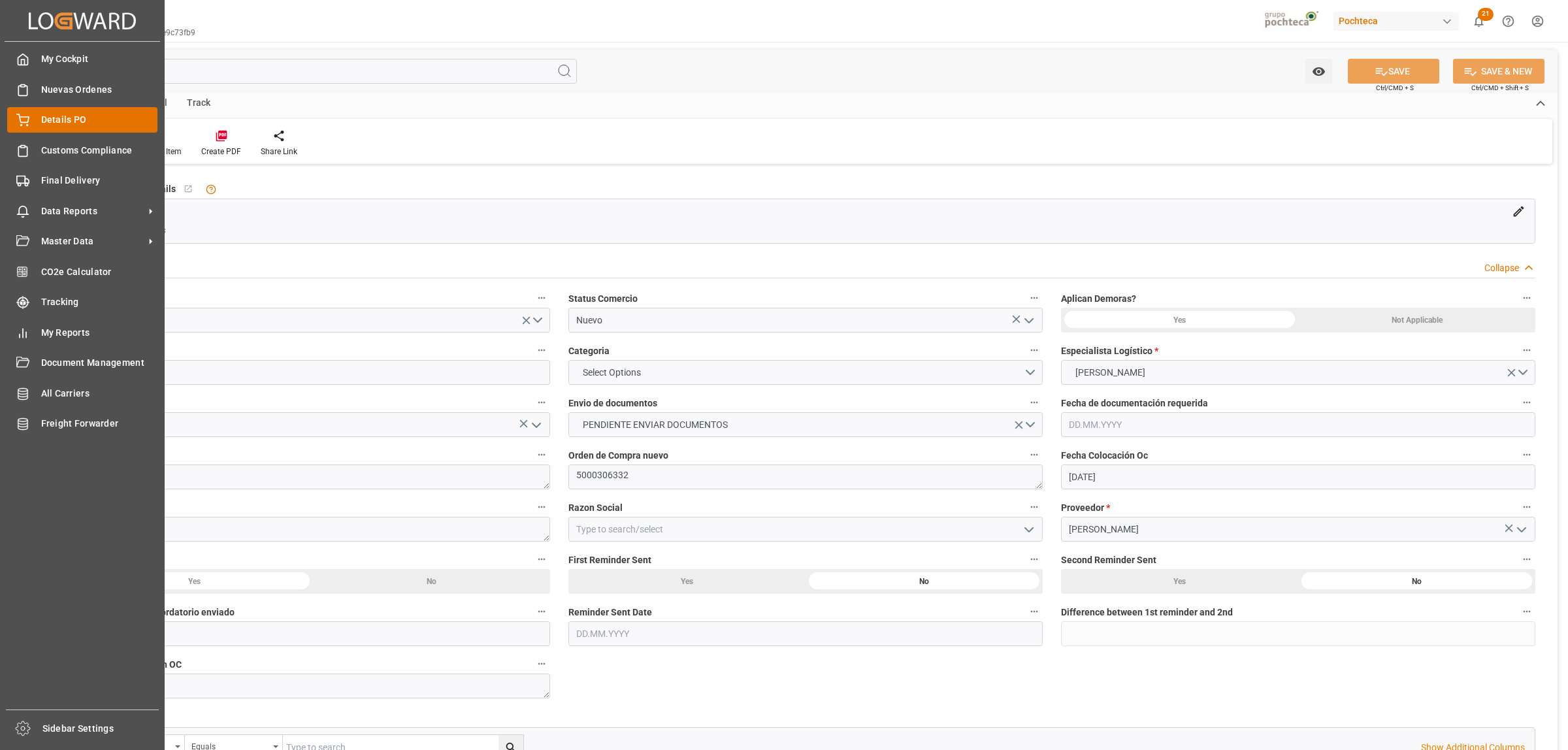
click at [54, 119] on span "Details PO" at bounding box center [99, 119] width 117 height 14
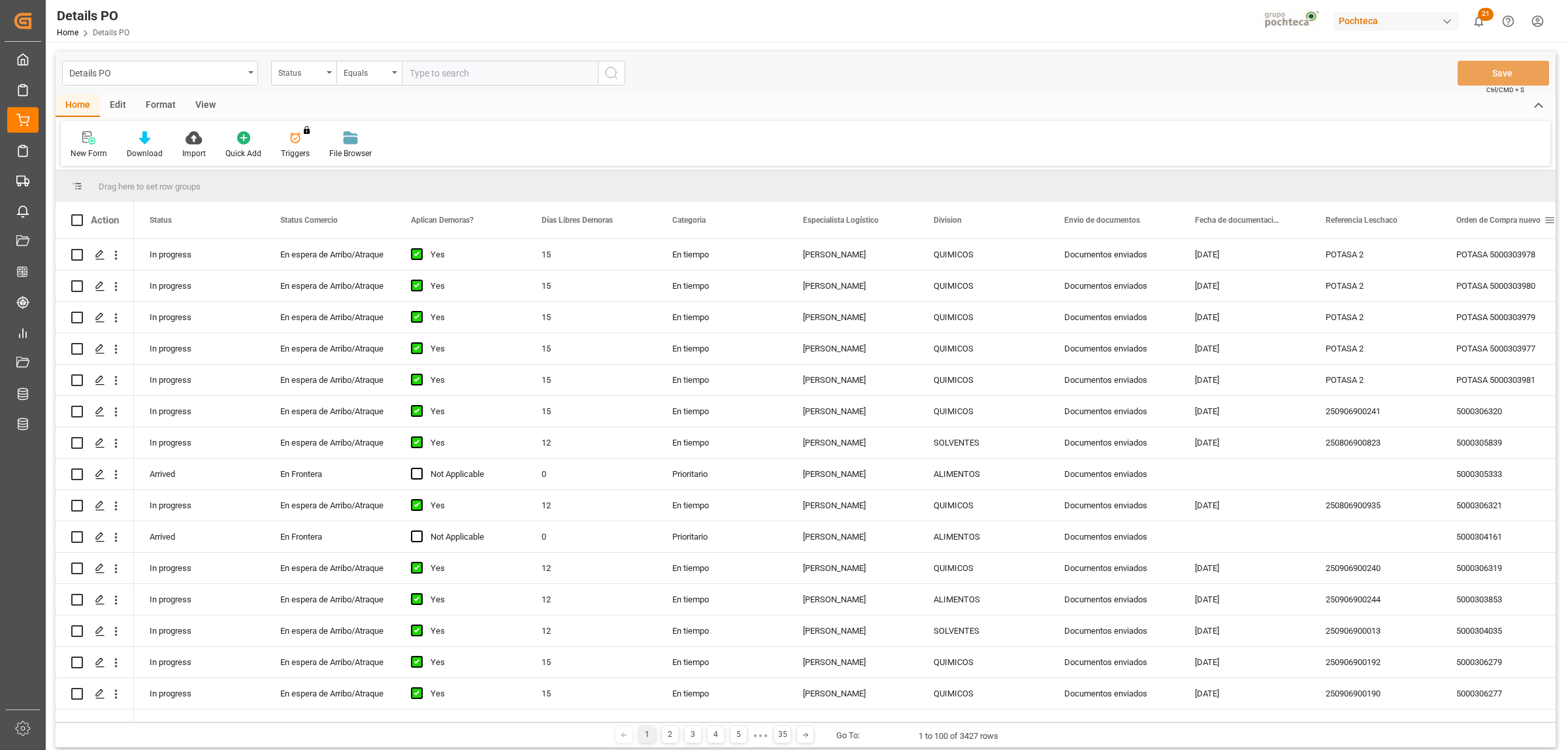
click at [1547, 217] on span at bounding box center [1549, 220] width 12 height 12
click at [1517, 226] on span "filter" at bounding box center [1505, 222] width 63 height 24
type input "5000306336"
click at [1504, 331] on button "Apply" at bounding box center [1500, 331] width 25 height 13
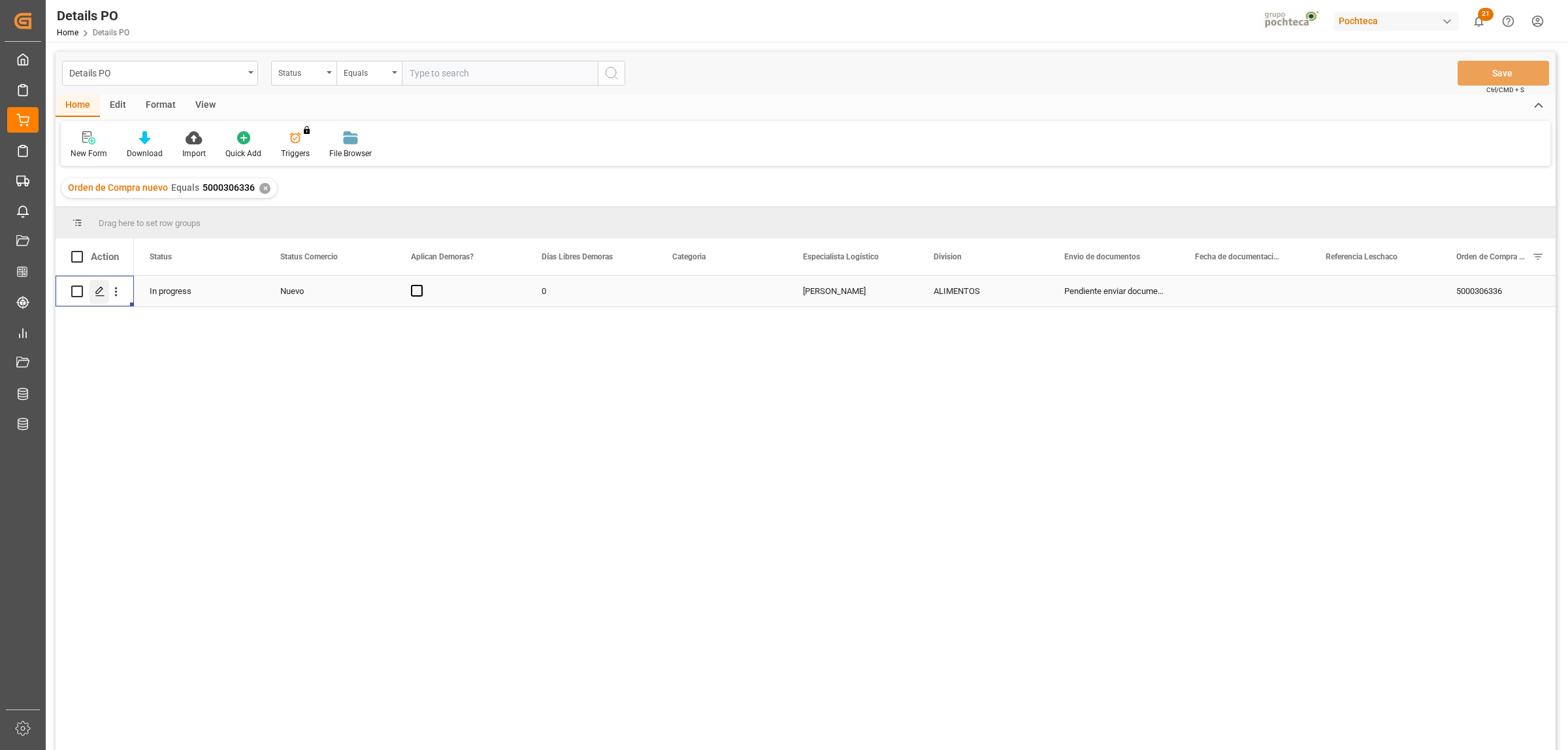
click at [102, 296] on icon "Press SPACE to select this row." at bounding box center [100, 291] width 11 height 11
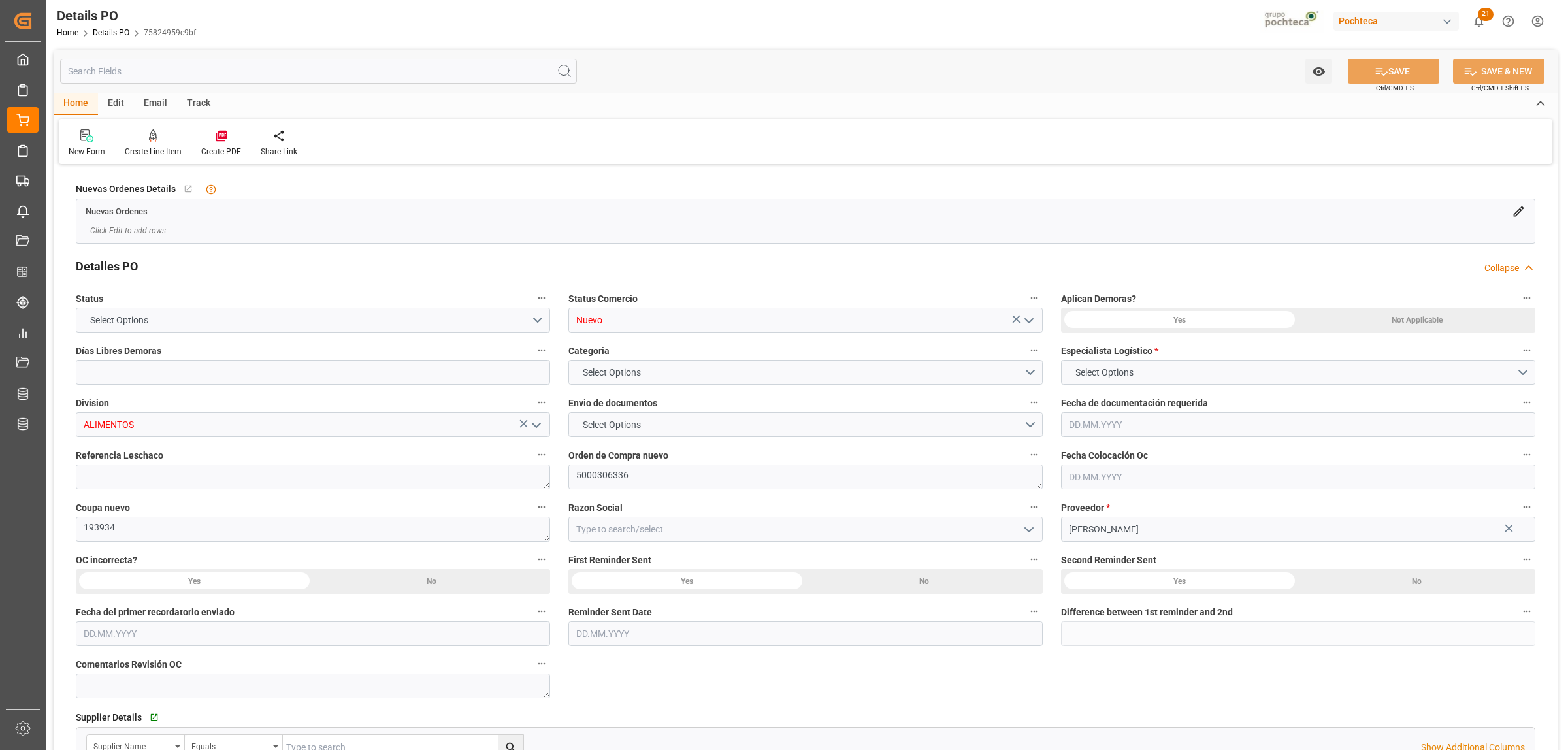
type input "0"
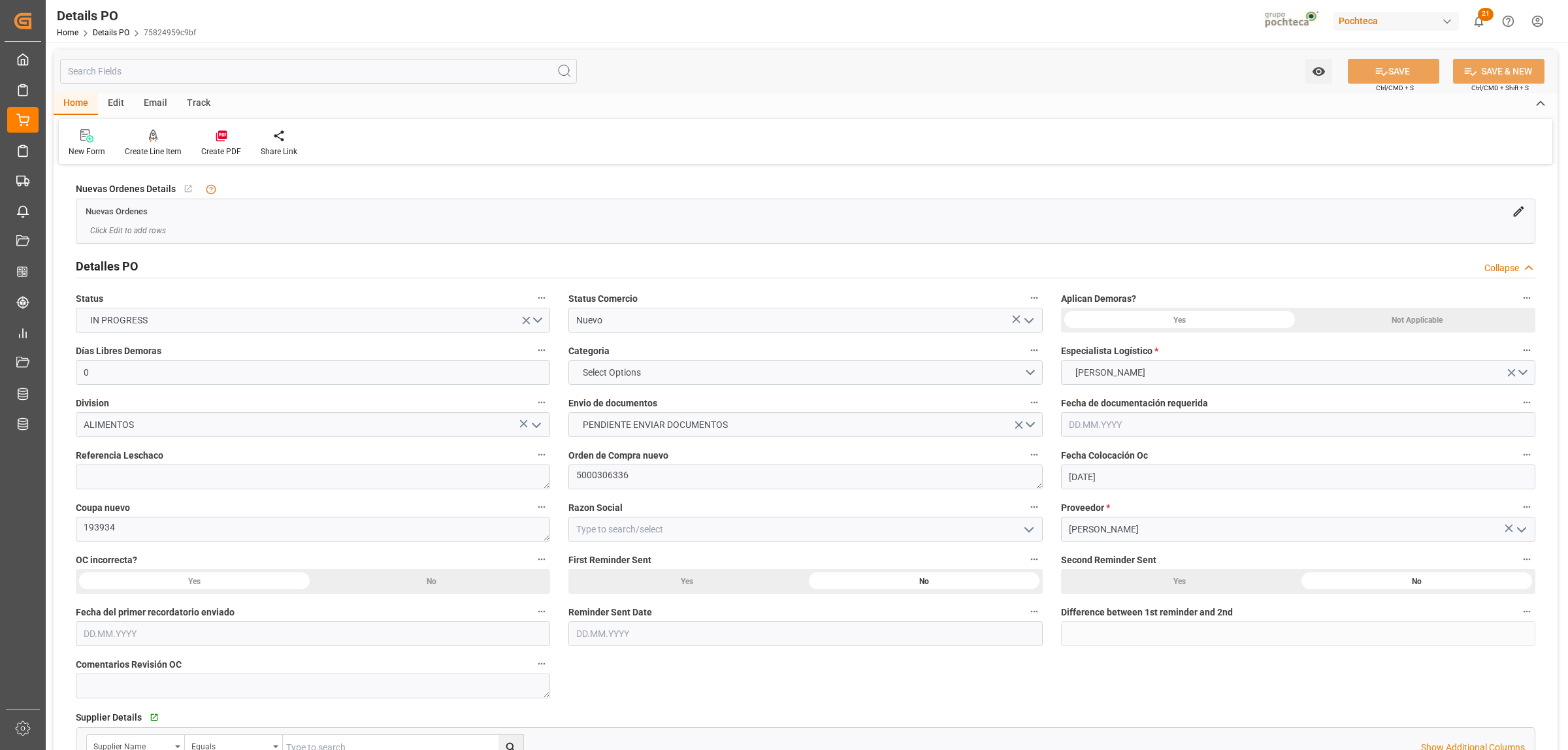
type input "[DATE]"
drag, startPoint x: 99, startPoint y: 528, endPoint x: 83, endPoint y: 530, distance: 16.1
click at [83, 530] on textarea "193934" at bounding box center [312, 528] width 474 height 25
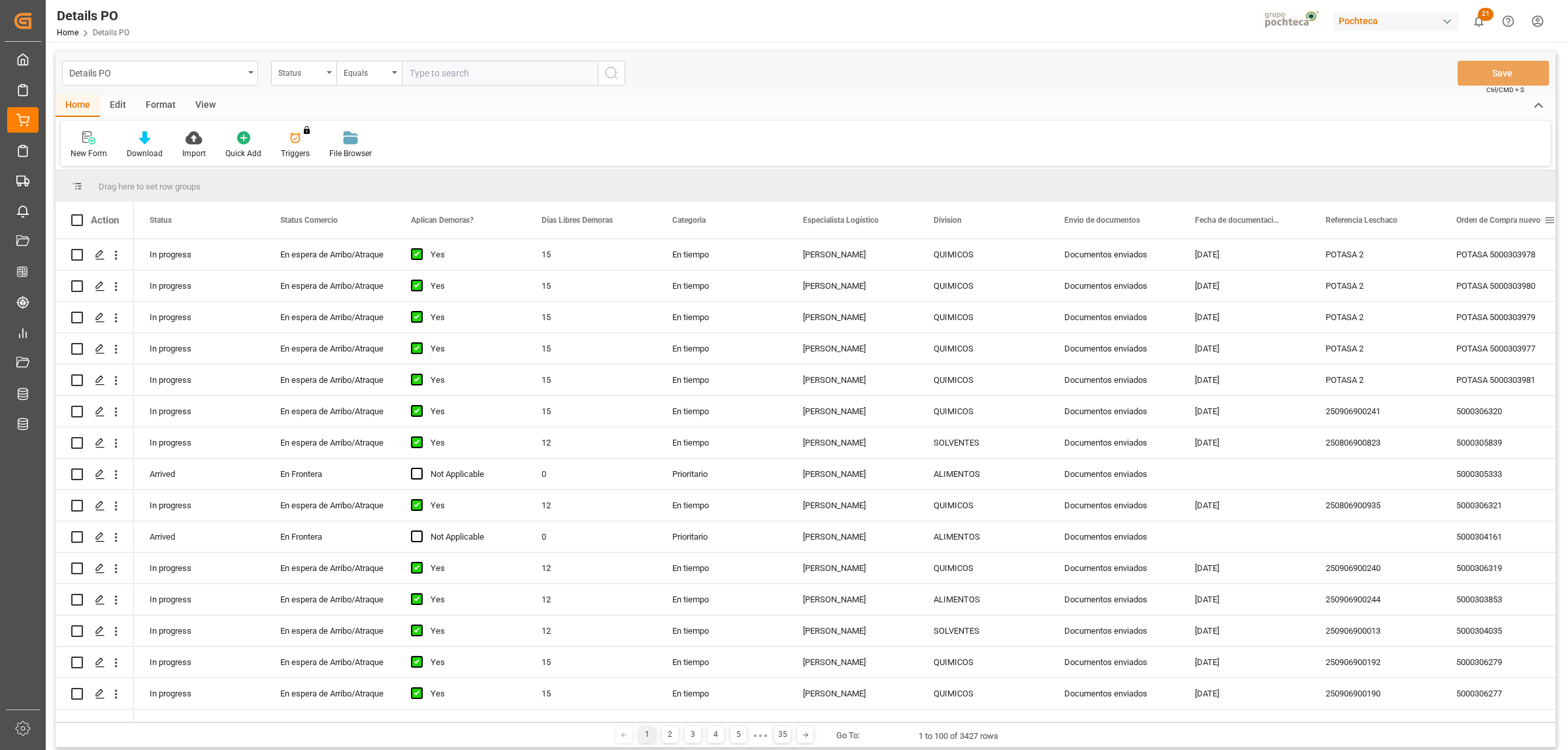
click at [1547, 220] on span at bounding box center [1549, 220] width 12 height 12
click at [1514, 226] on span "filter" at bounding box center [1505, 222] width 63 height 24
type input "5000306329"
click at [1504, 331] on button "Apply" at bounding box center [1500, 331] width 25 height 13
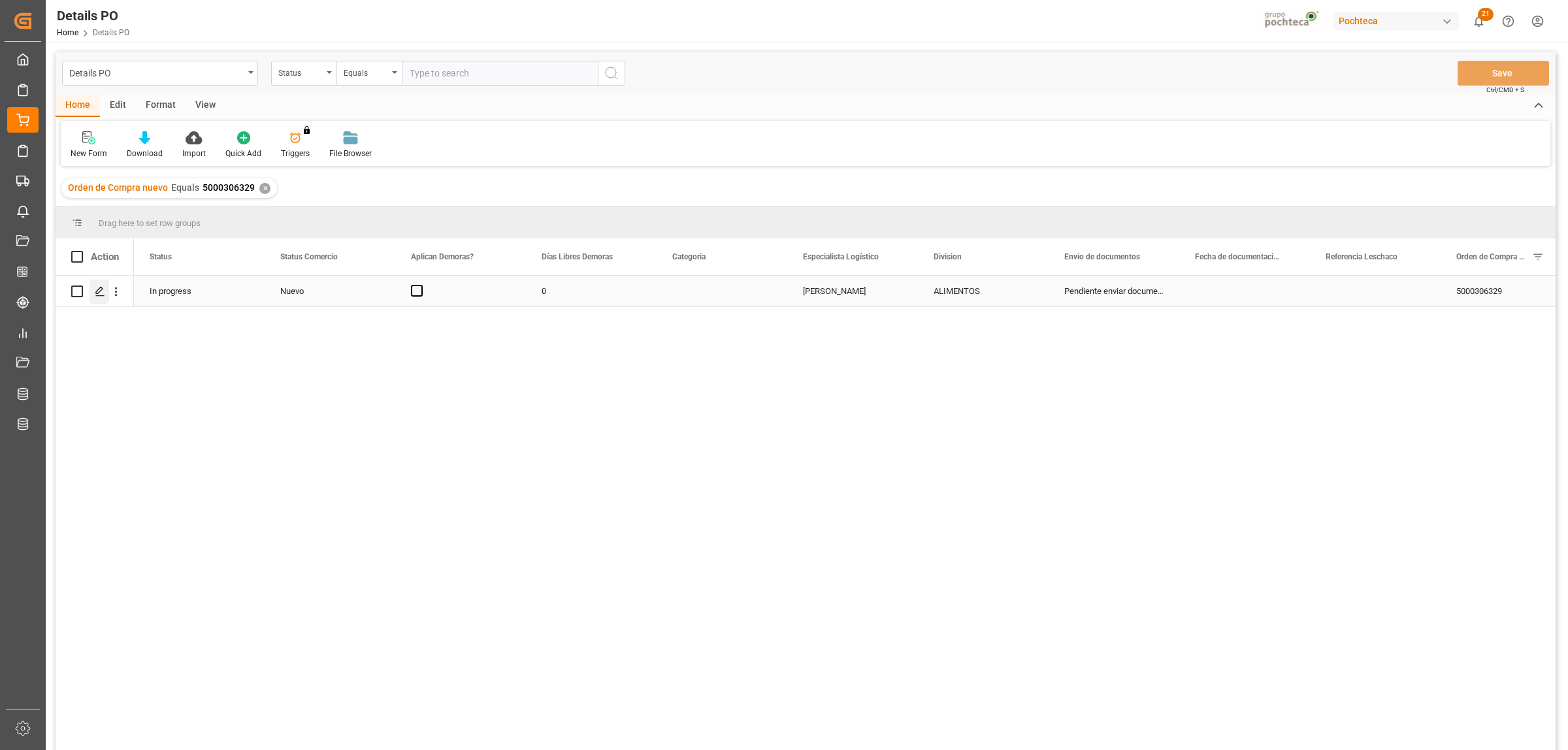
click at [96, 291] on polygon "Press SPACE to select this row." at bounding box center [99, 291] width 6 height 6
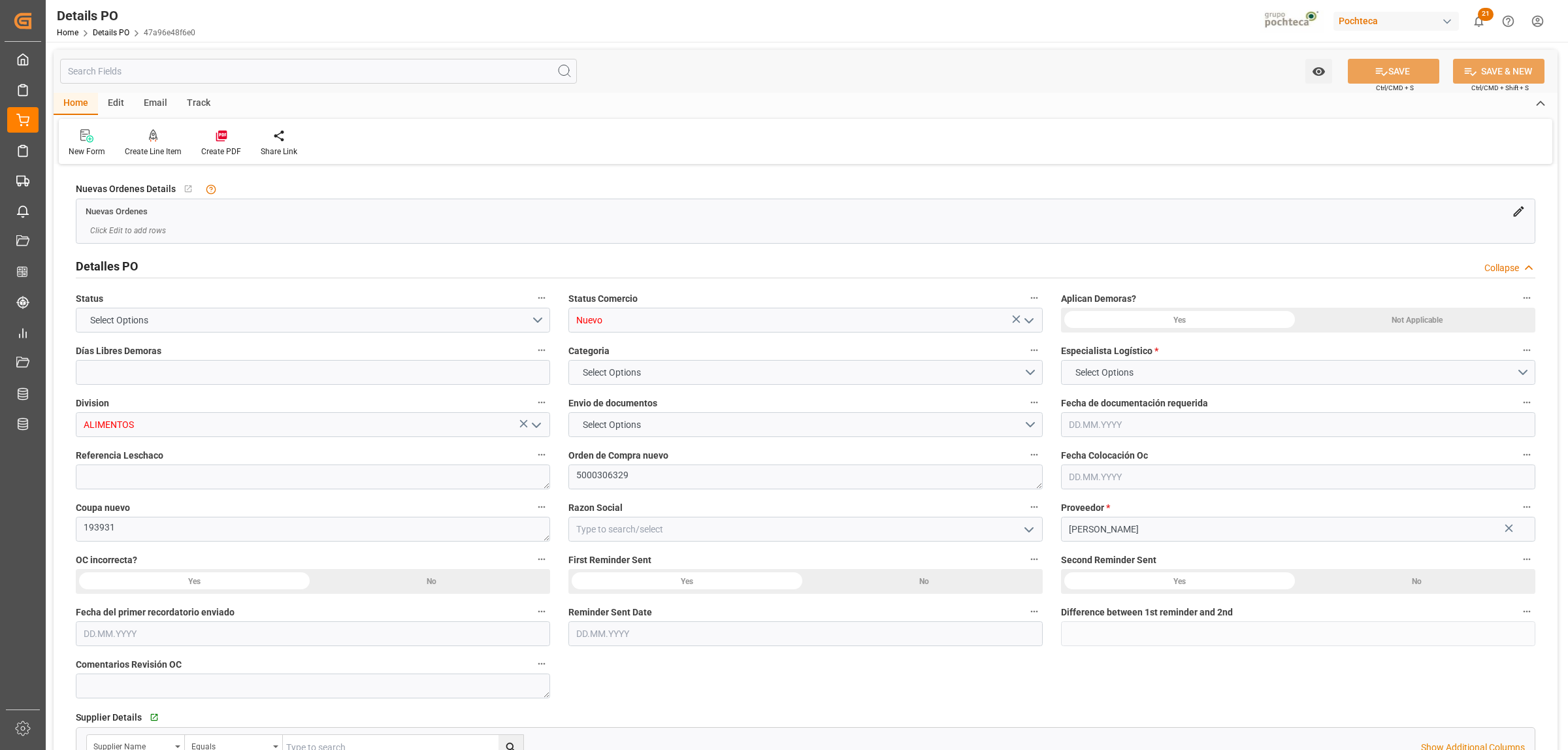
type input "0"
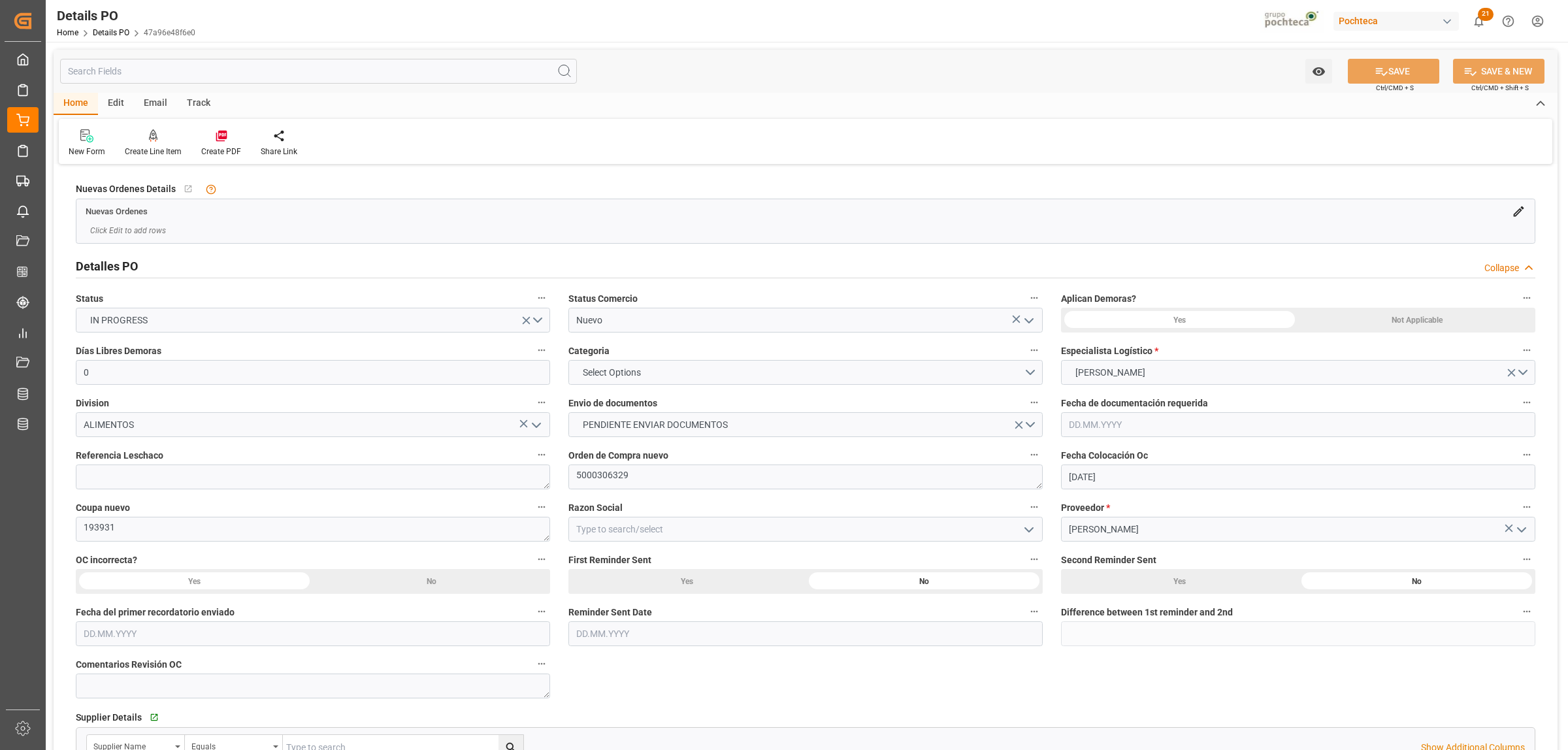
type input "[DATE]"
drag, startPoint x: 108, startPoint y: 528, endPoint x: 80, endPoint y: 529, distance: 28.0
click at [80, 529] on textarea "193931" at bounding box center [312, 528] width 474 height 25
